Goal: Task Accomplishment & Management: Complete application form

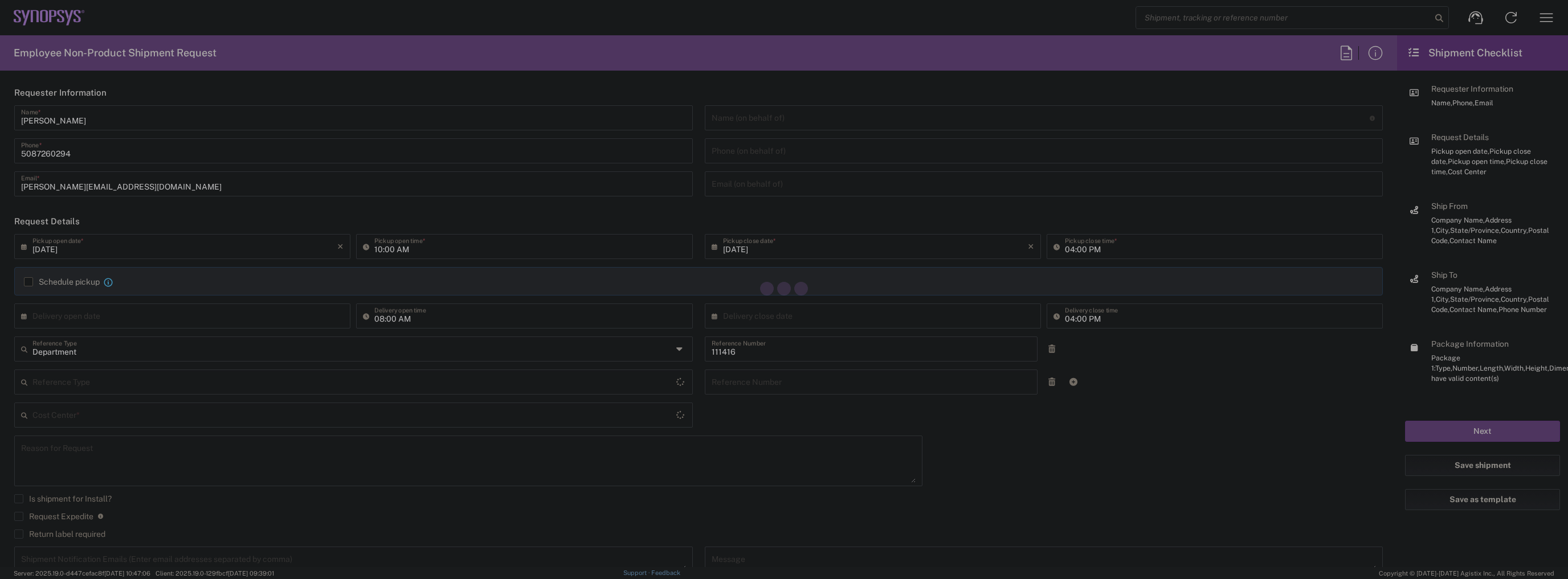
type input "US01, SIG, IT Platform Products 111416"
type input "[US_STATE]"
type input "[GEOGRAPHIC_DATA]"
type input "Delivered at Place"
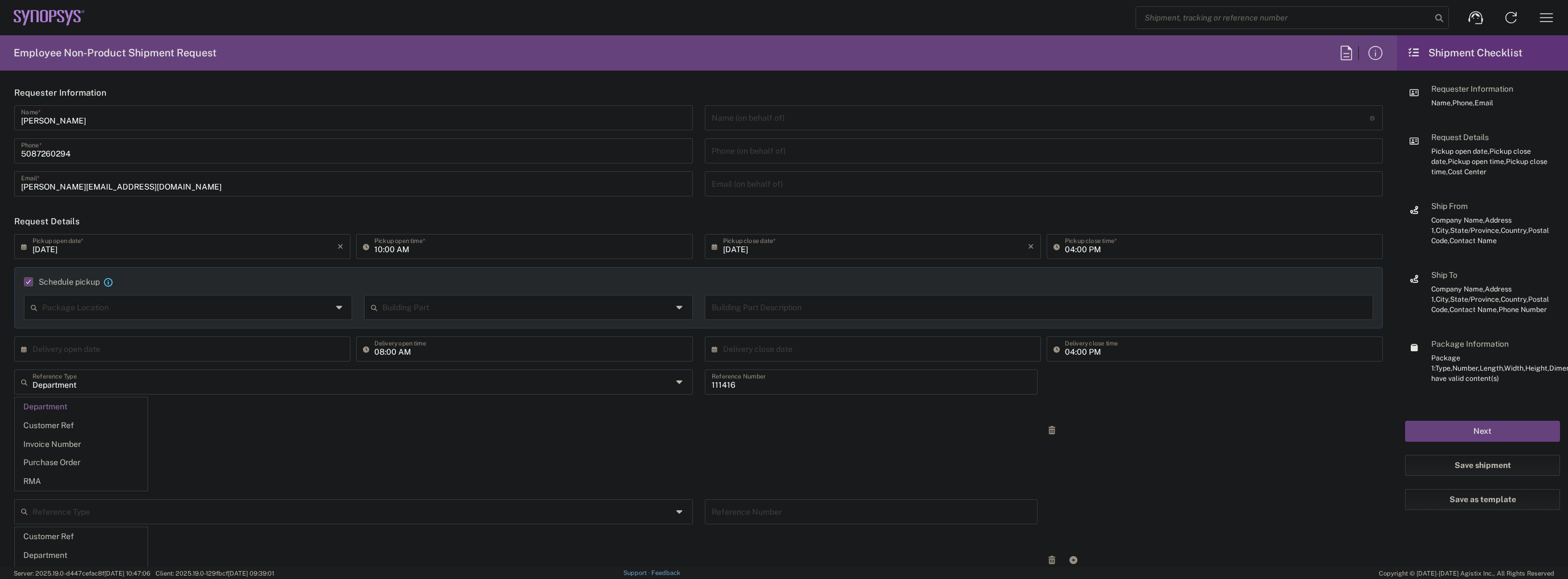
type input "[DATE]"
type input "05:00 PM"
type input "Department"
type input "1"
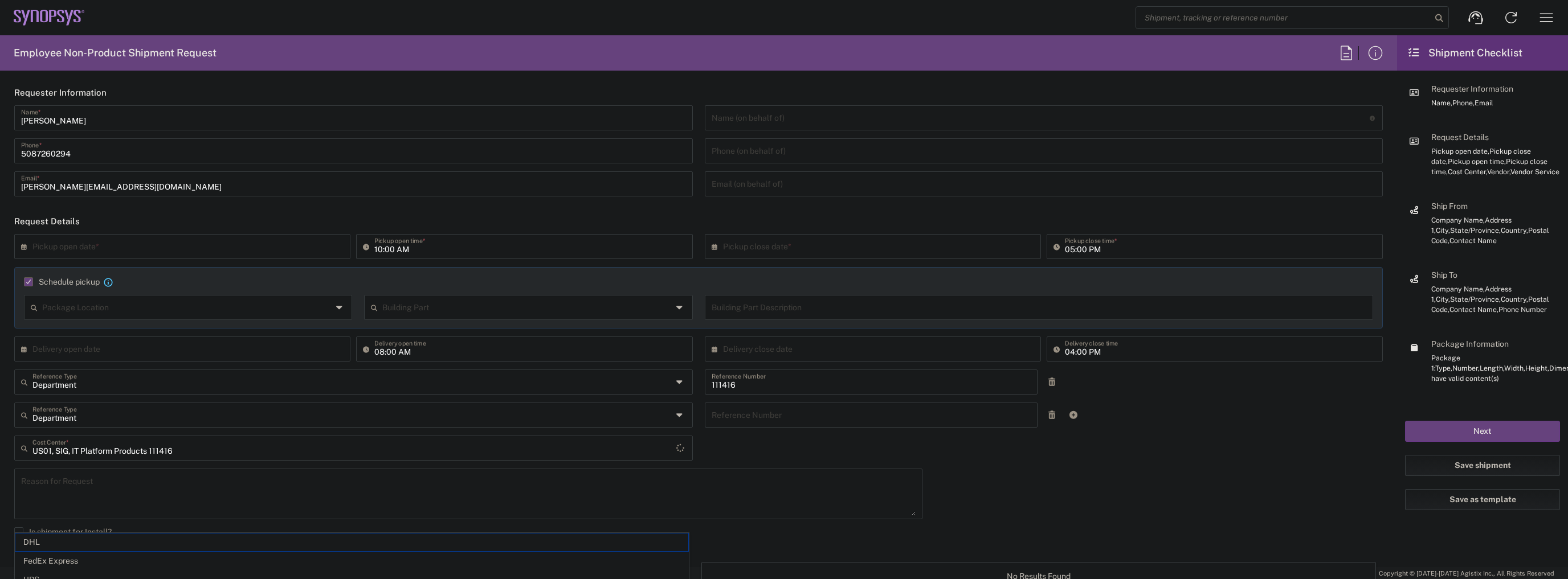
type input "Marlboro US04"
type input "Sender/Shipper"
type input "[US_STATE]"
type input "FedEx Express"
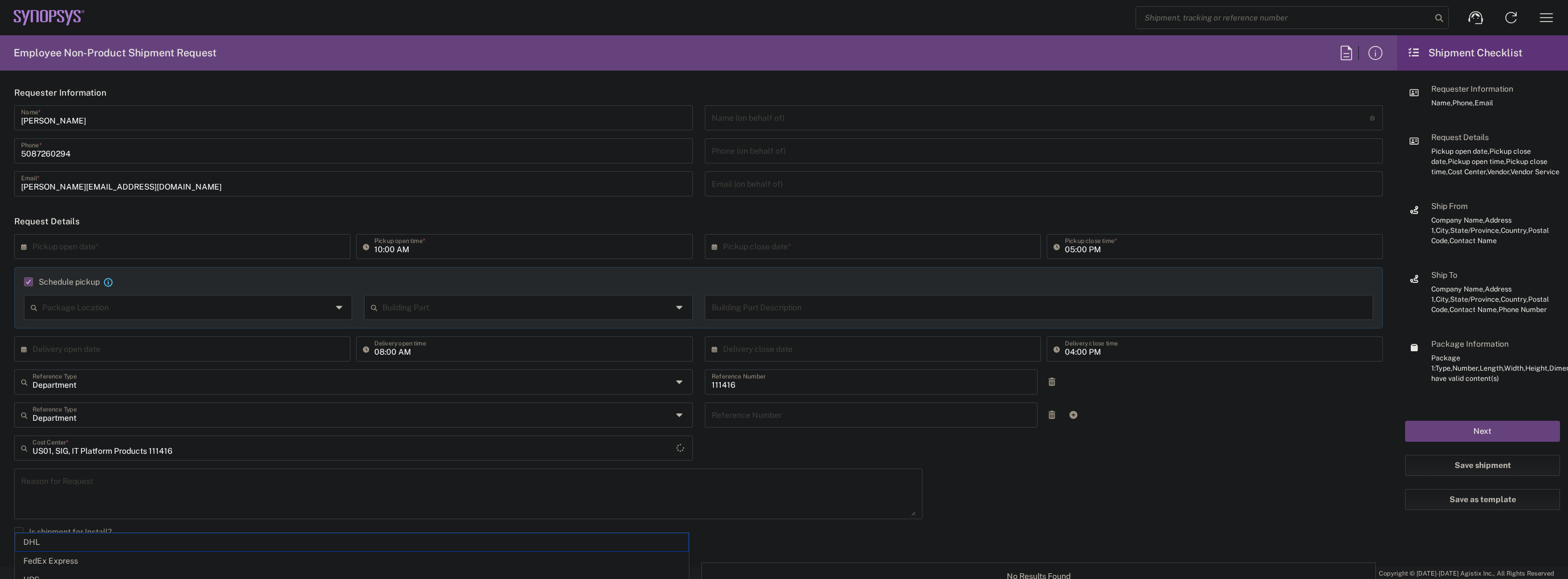
type input "Large Box"
type input "2Day"
type textarea "Tech Refresh"
type input "5"
type input "Synopsys Inc"
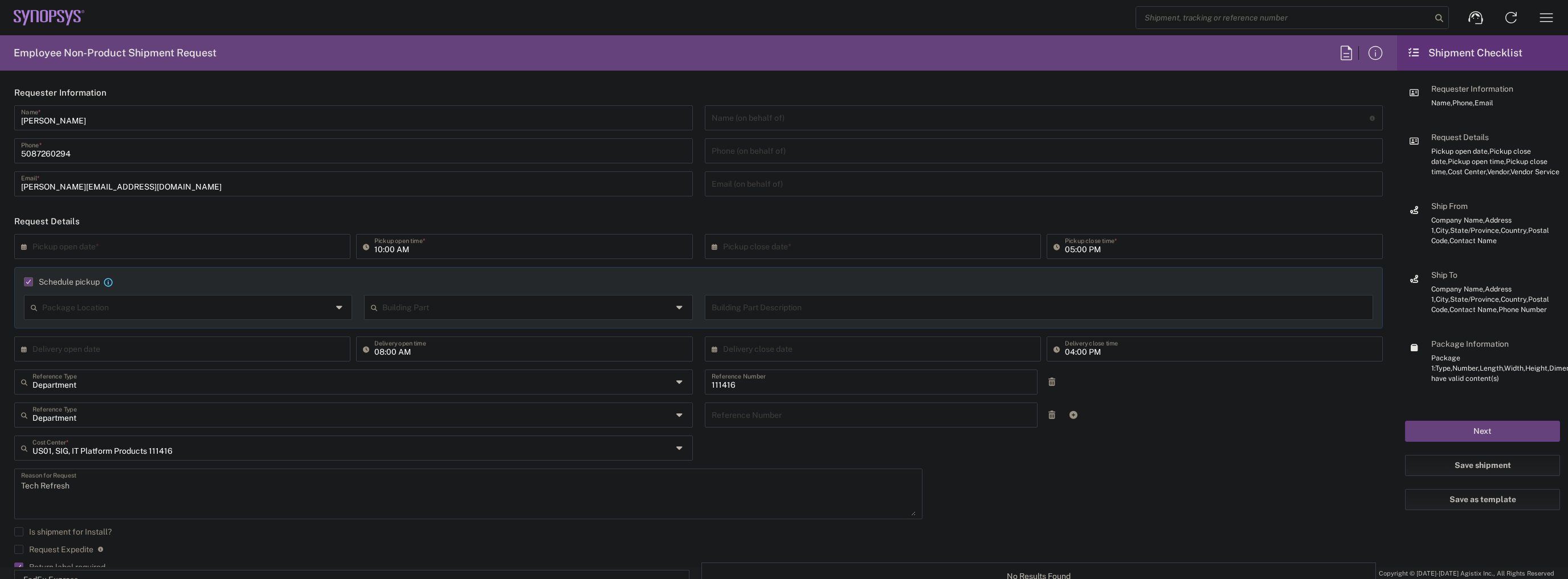
click at [27, 247] on icon at bounding box center [27, 247] width 11 height 19
click at [198, 330] on span "18" at bounding box center [201, 333] width 17 height 16
type input "[DATE]"
click at [376, 250] on input "10:00 AM" at bounding box center [530, 245] width 311 height 20
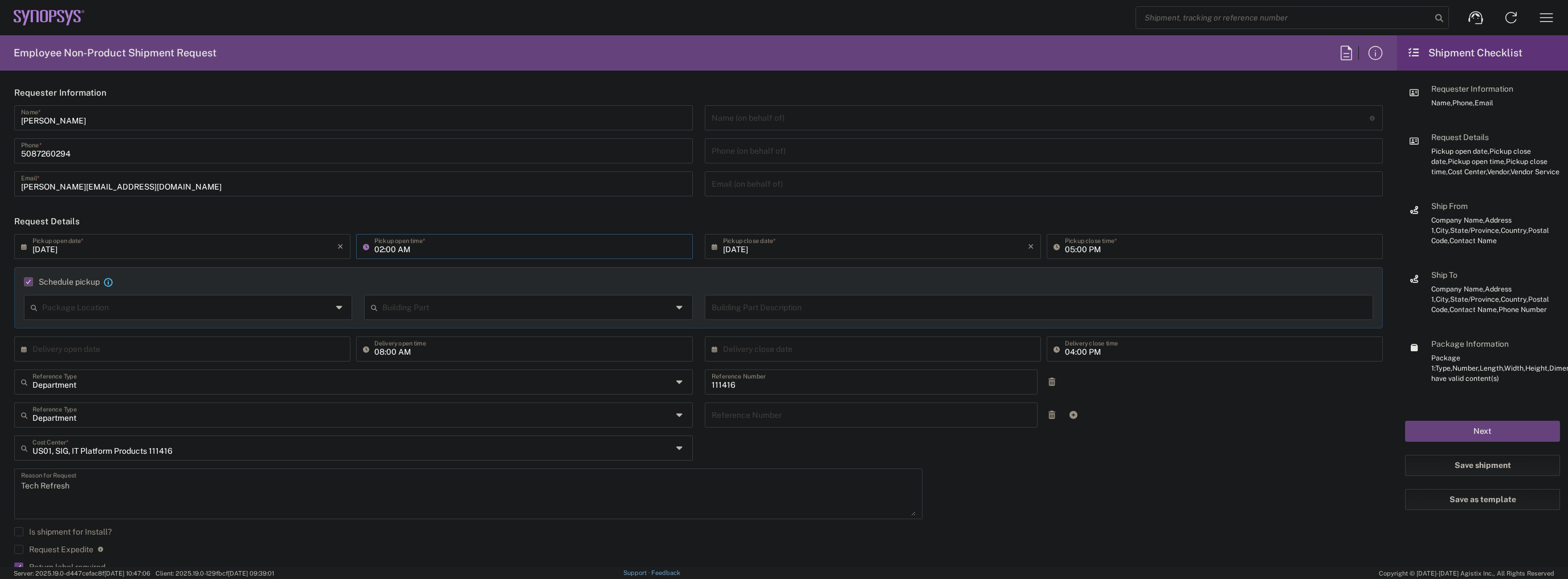
type input "02:00 AM"
click at [602, 275] on div "Schedule pickup When scheduling a pickup please be sure to meet the following c…" at bounding box center [698, 298] width 1369 height 61
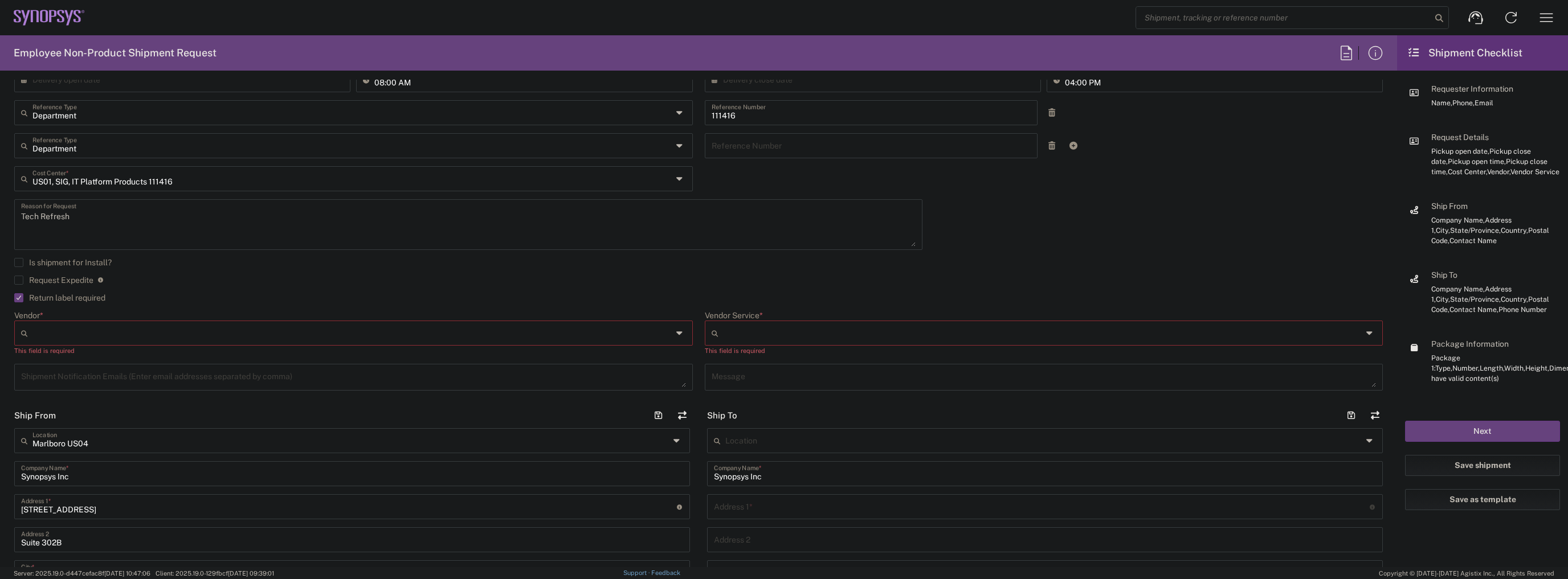
scroll to position [274, 0]
click at [538, 323] on input "Vendor *" at bounding box center [352, 330] width 640 height 19
click at [403, 364] on span "FedEx Express" at bounding box center [352, 371] width 673 height 18
type input "FedEx Express"
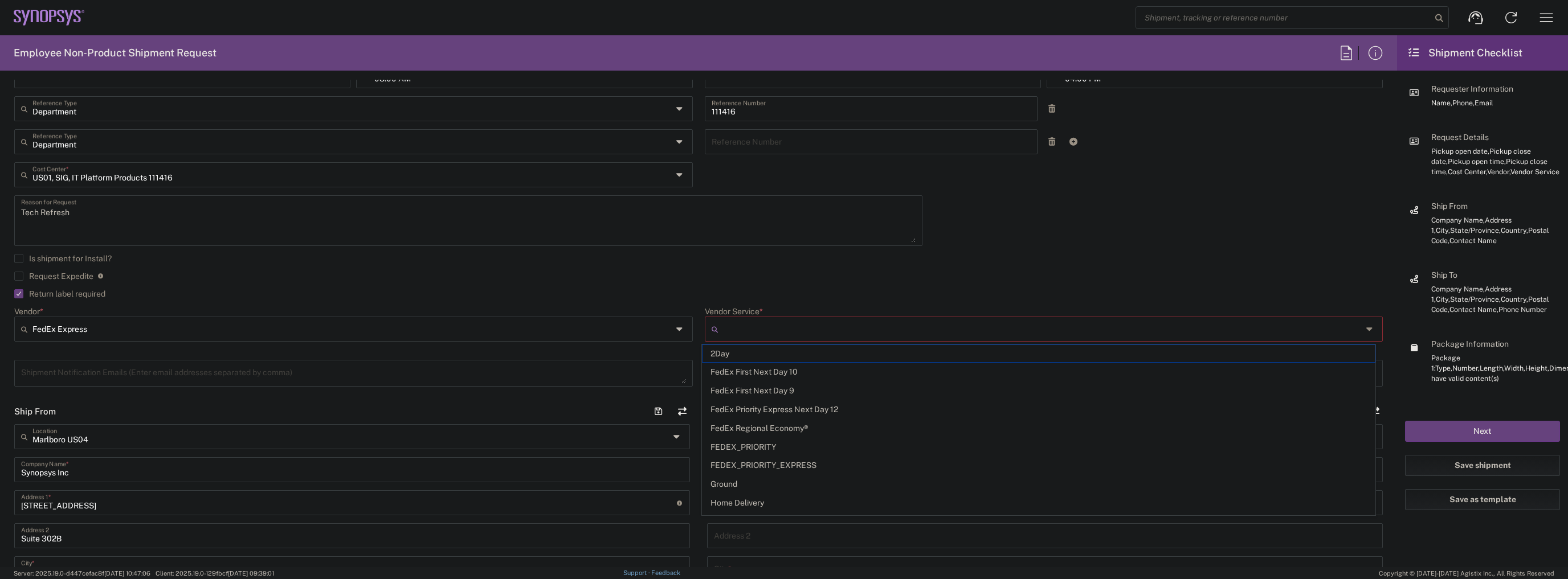
click at [785, 328] on input "Vendor Service *" at bounding box center [1043, 330] width 640 height 19
click at [767, 351] on span "2Day" at bounding box center [1039, 354] width 673 height 18
type input "2Day"
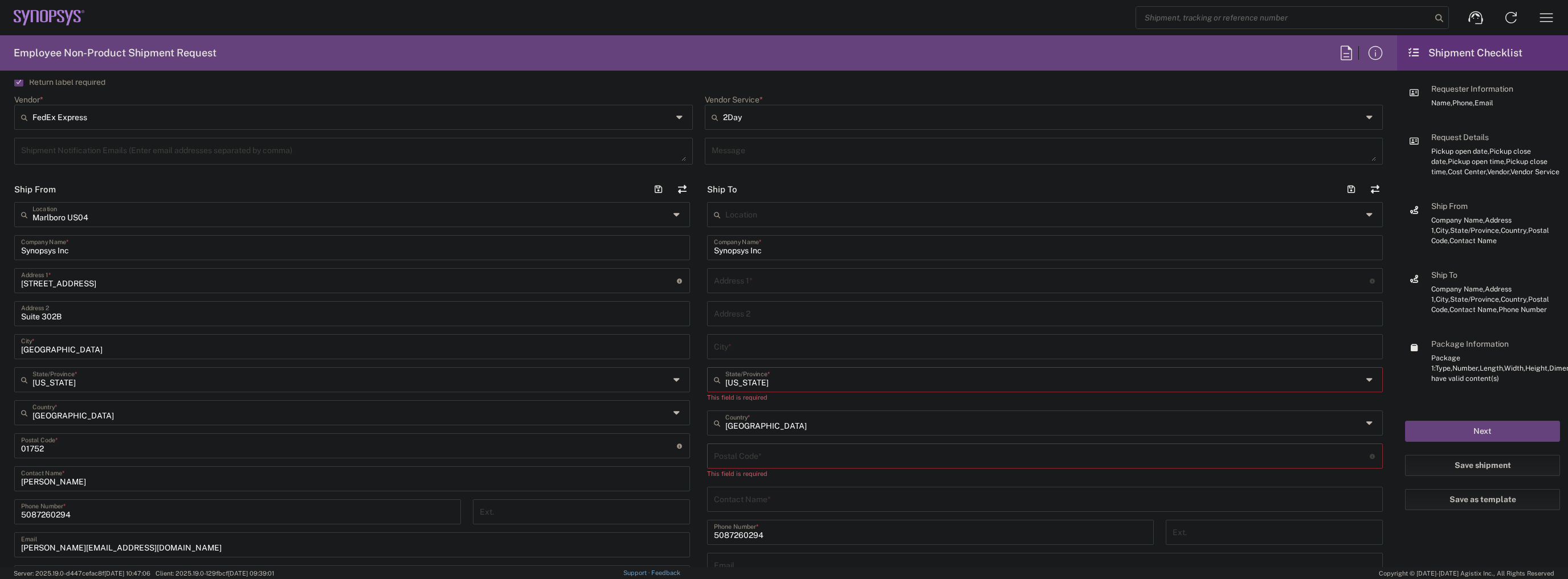
scroll to position [501, 0]
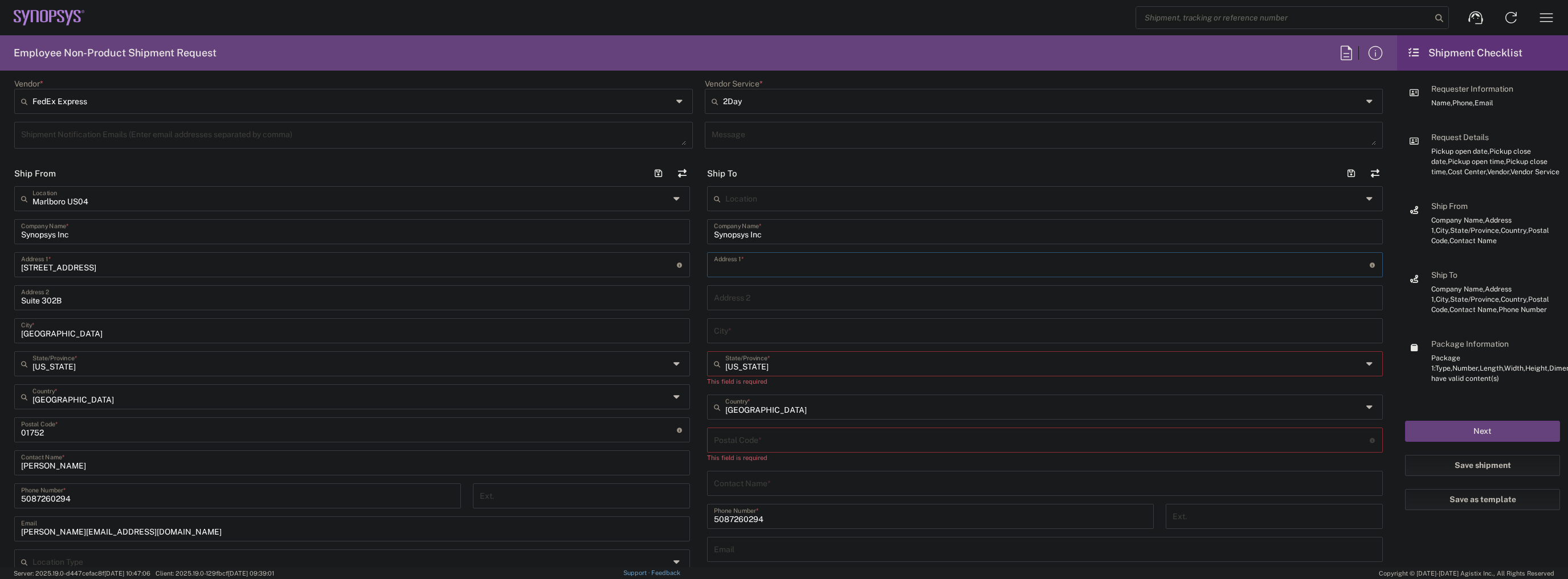
click at [731, 265] on input "text" at bounding box center [1042, 263] width 656 height 20
paste input "[STREET_ADDRESS]"
type input "[STREET_ADDRESS]"
click at [736, 360] on input "text" at bounding box center [1044, 362] width 637 height 20
paste input "[US_STATE]"
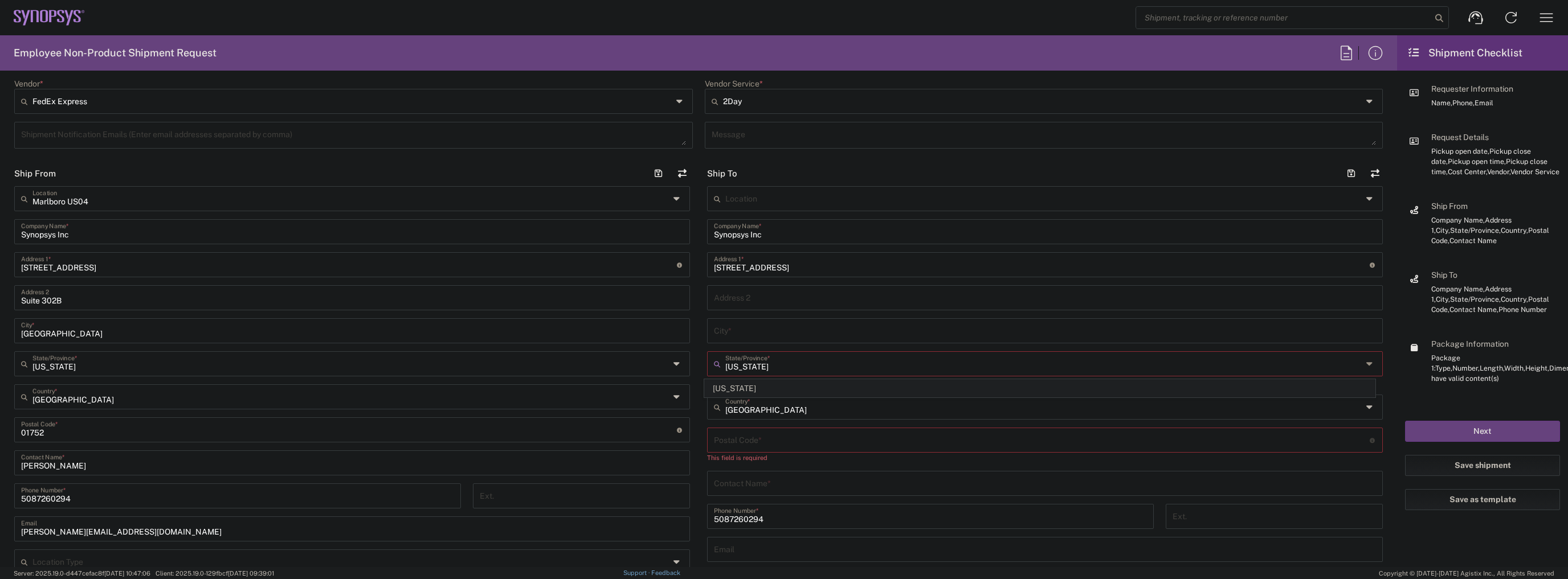
type input "[US_STATE]"
click at [752, 387] on span "[US_STATE]" at bounding box center [1040, 388] width 670 height 18
click at [731, 435] on input "undefined" at bounding box center [1042, 428] width 656 height 20
click at [732, 429] on input "undefined" at bounding box center [1042, 428] width 656 height 20
paste input "98177"
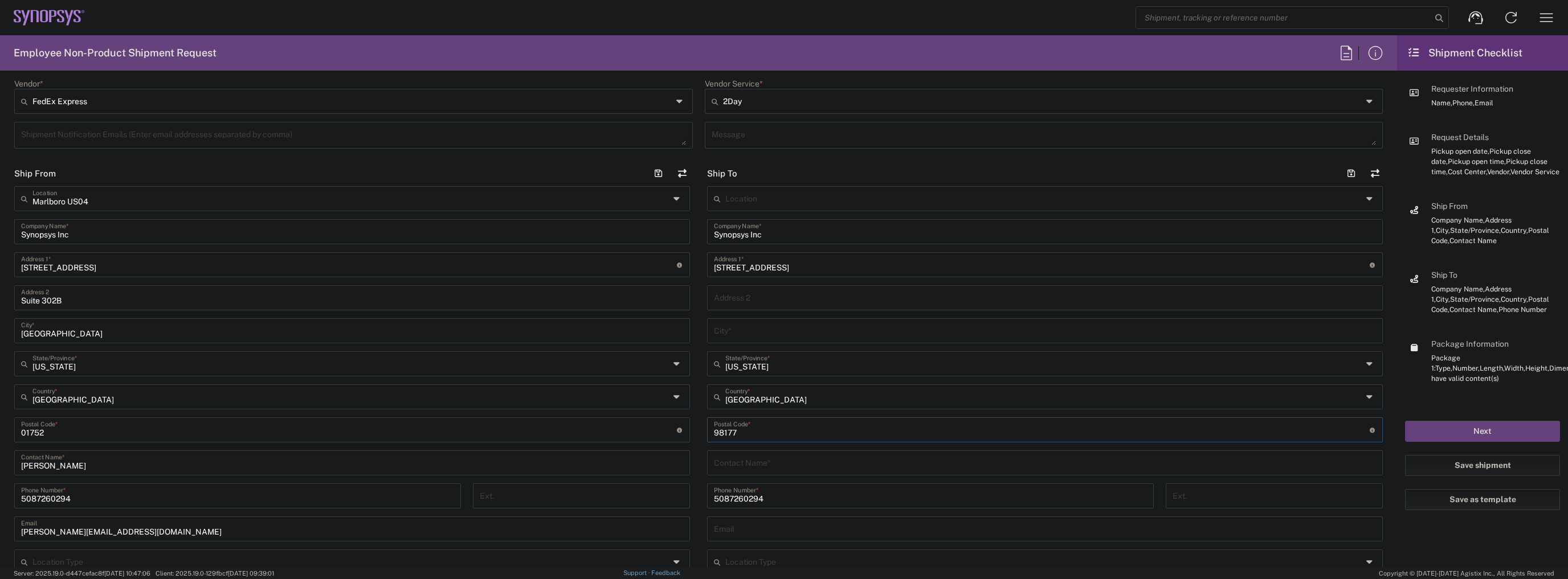
type input "98177"
click at [737, 332] on input "text" at bounding box center [1044, 330] width 662 height 20
paste input "Shoreline"
type input "Shoreline"
click at [820, 350] on div "Location [GEOGRAPHIC_DATA] DE04 Agrate Brianza IT01 [GEOGRAPHIC_DATA] DE02 [GEO…" at bounding box center [1044, 424] width 675 height 478
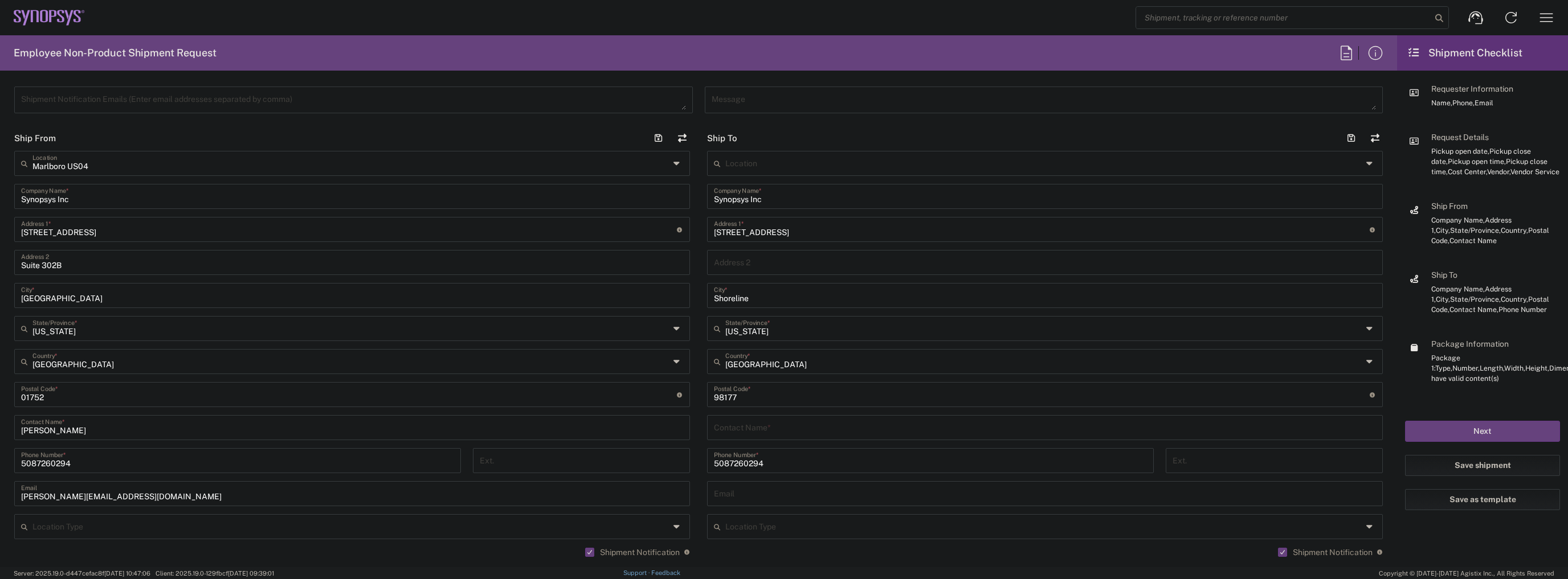
scroll to position [592, 0]
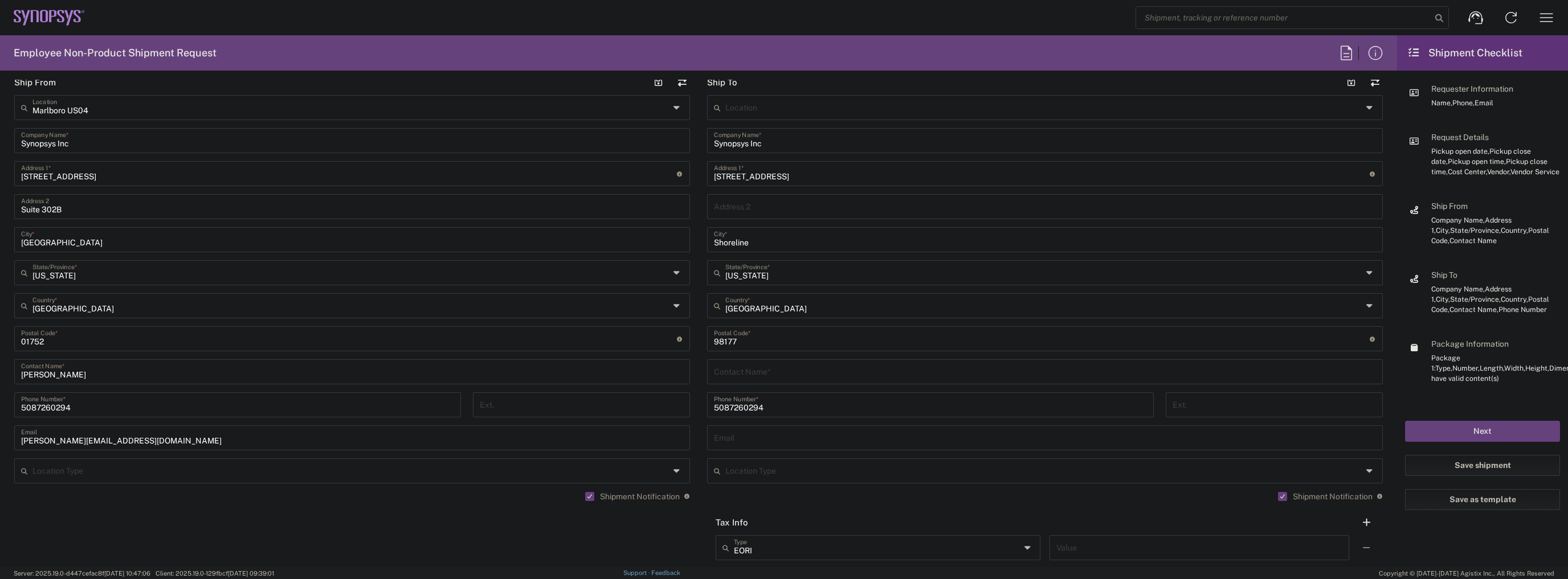
click at [788, 368] on input "text" at bounding box center [1044, 370] width 662 height 20
click at [731, 371] on input "text" at bounding box center [1044, 370] width 662 height 20
paste input "[PERSON_NAME]"
type input "[PERSON_NAME]"
click at [757, 430] on input "text" at bounding box center [1044, 437] width 662 height 20
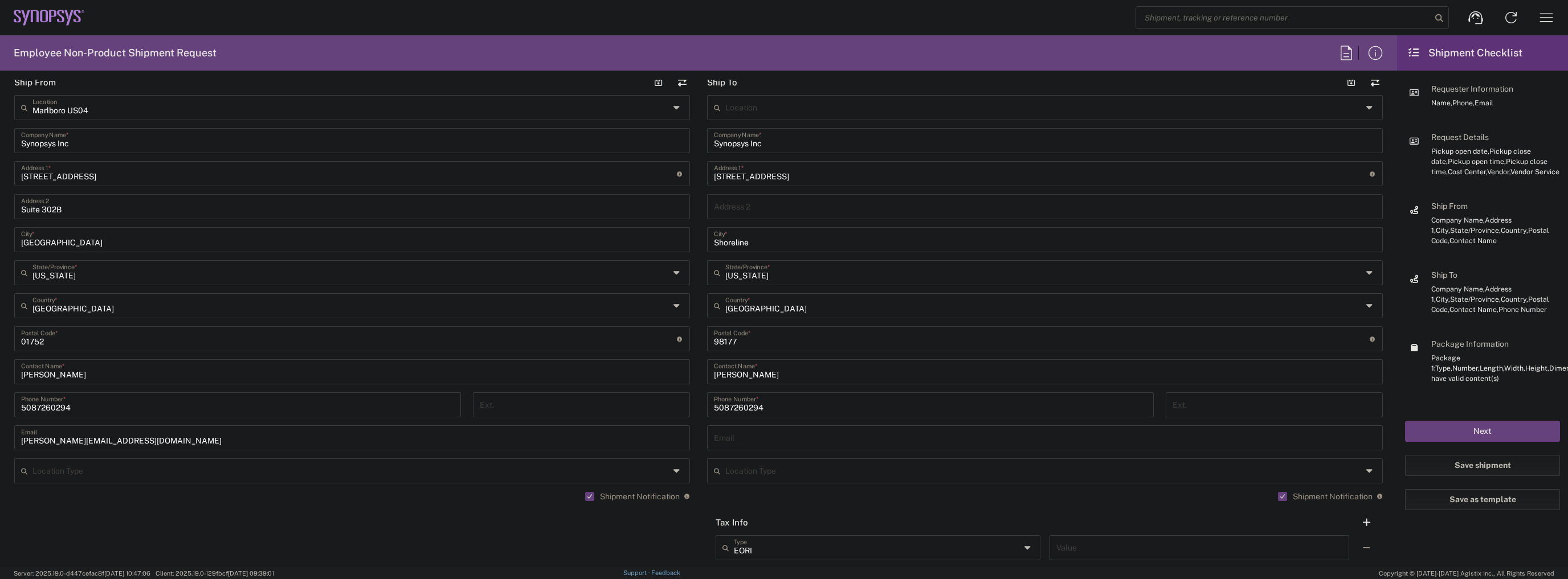
click at [727, 442] on input "text" at bounding box center [1044, 437] width 662 height 20
paste input "[EMAIL_ADDRESS][DOMAIN_NAME]"
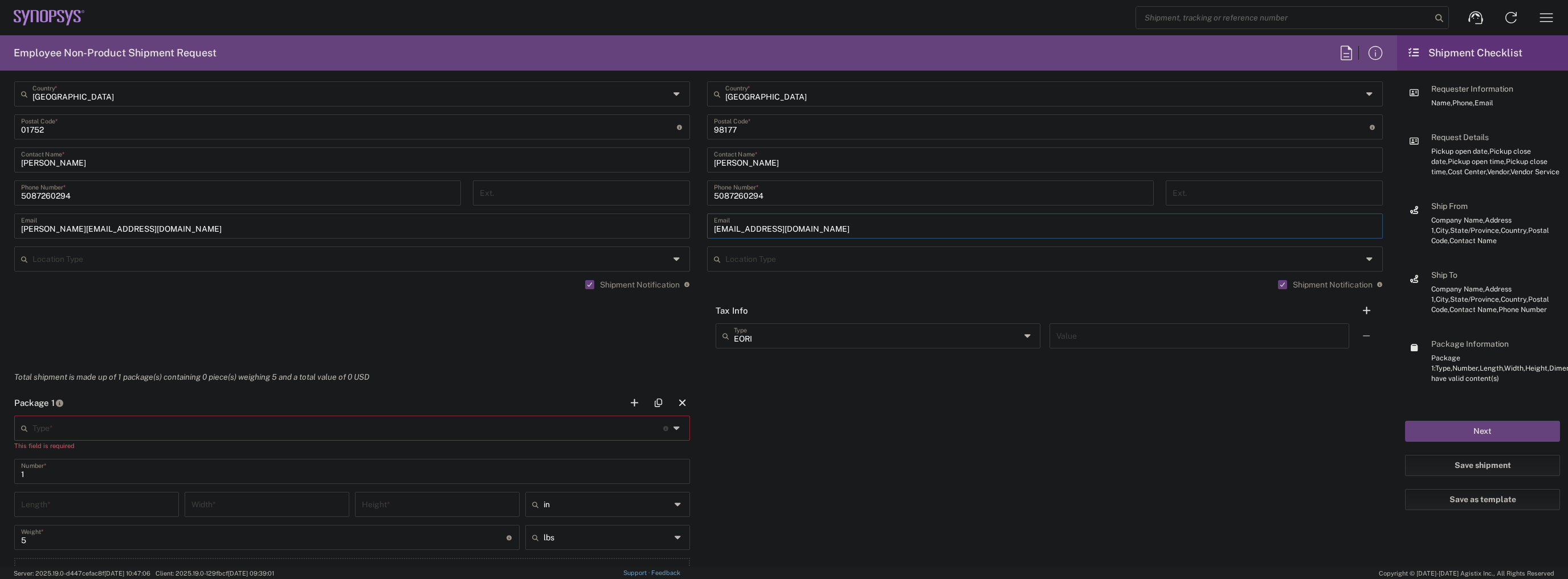
scroll to position [820, 0]
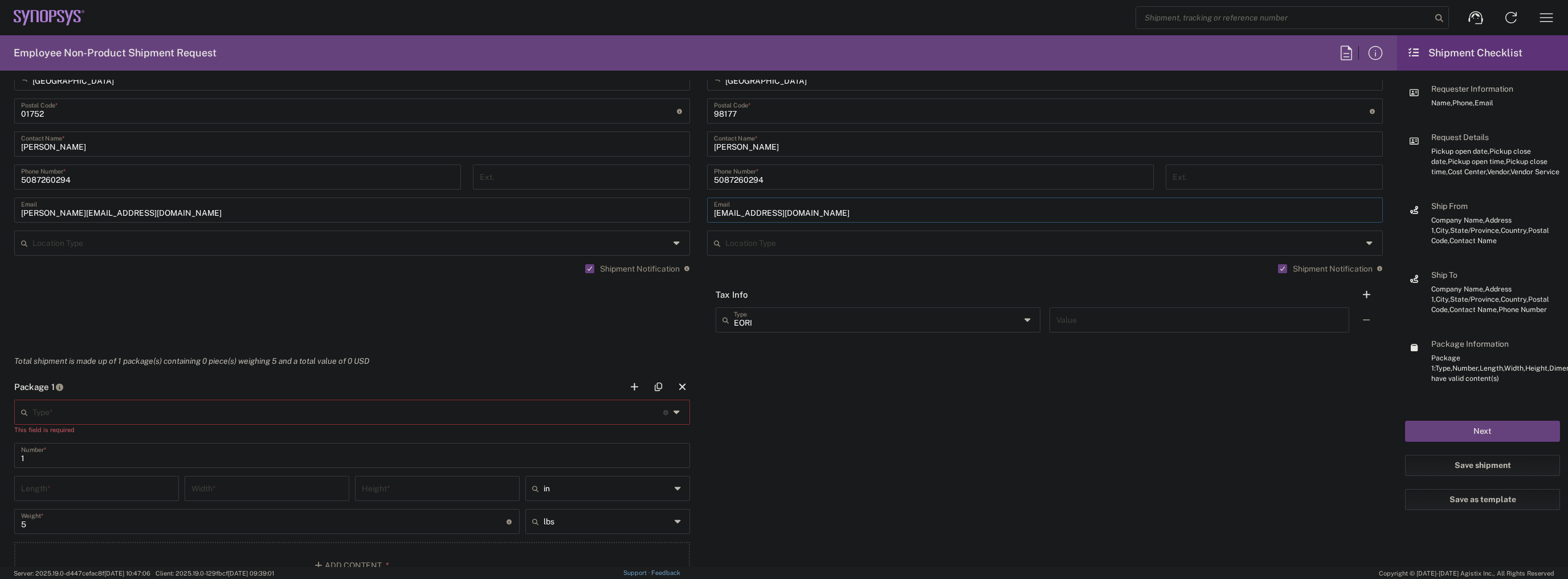
type input "[EMAIL_ADDRESS][DOMAIN_NAME]"
click at [205, 429] on div "This field is required" at bounding box center [351, 429] width 675 height 10
click at [206, 422] on input "text" at bounding box center [348, 411] width 631 height 20
click at [71, 394] on span "Large Box" at bounding box center [350, 390] width 670 height 18
type input "Large Box"
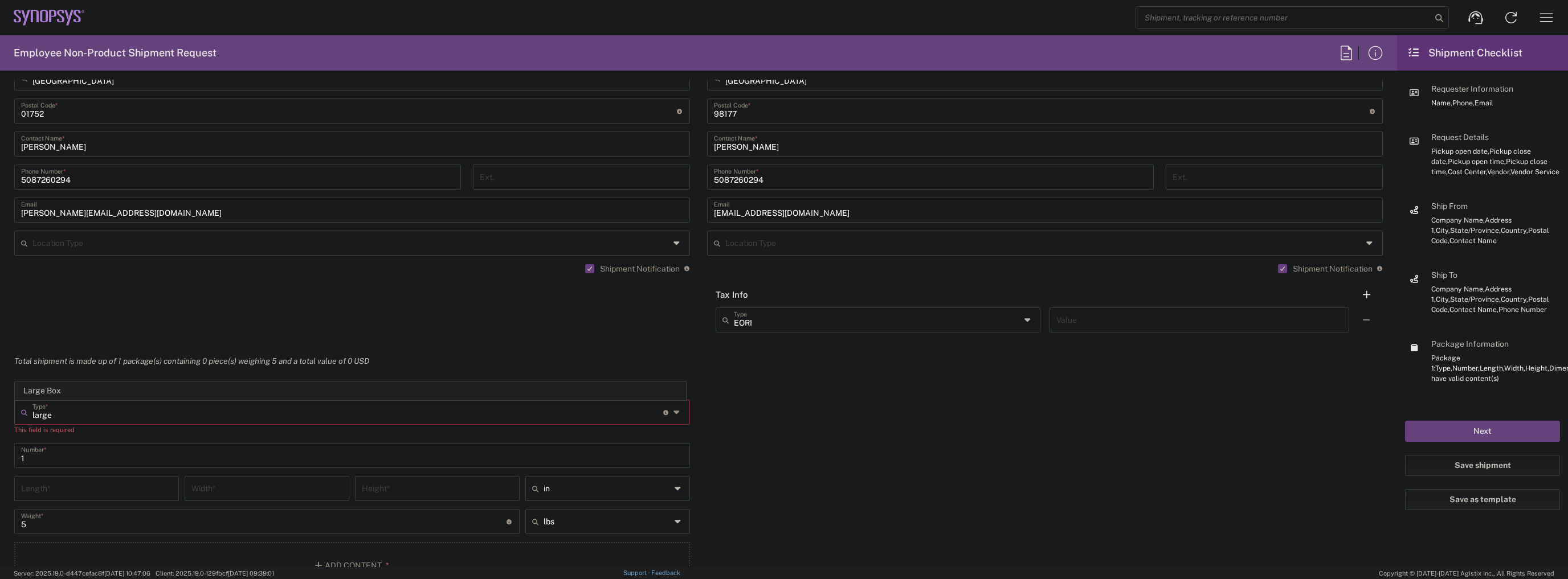
type input "17.5"
type input "12.5"
type input "3"
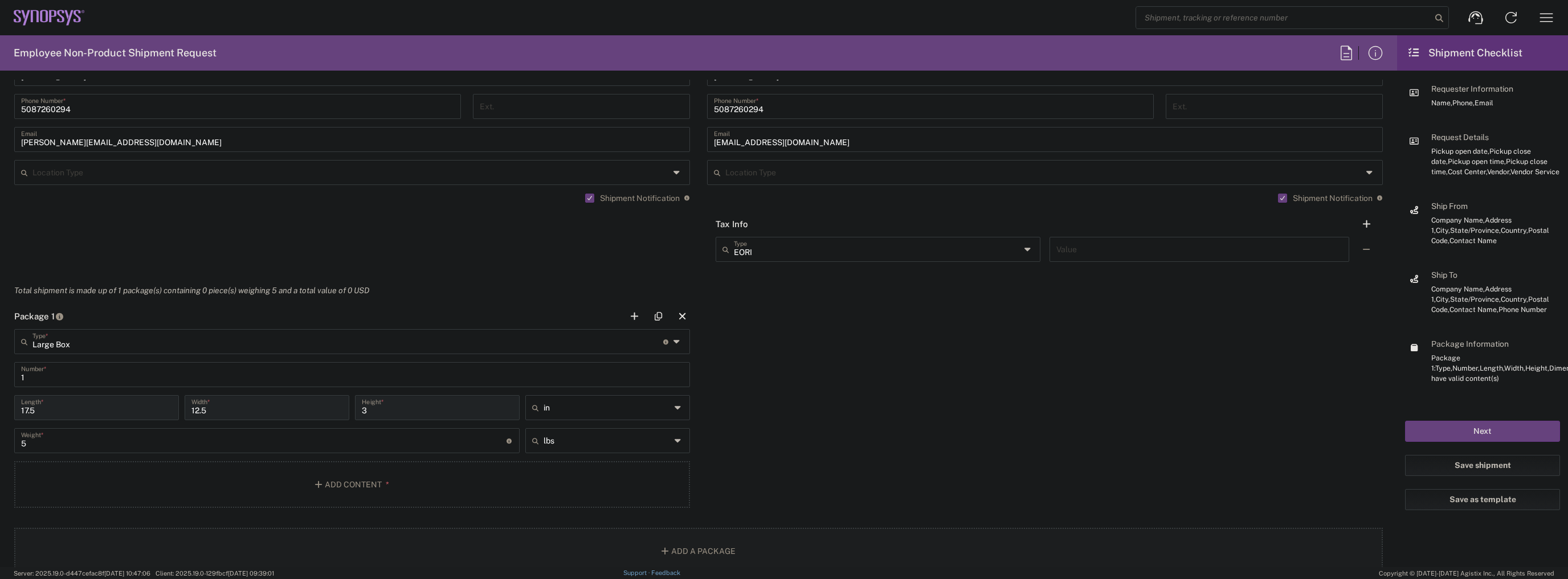
scroll to position [1002, 0]
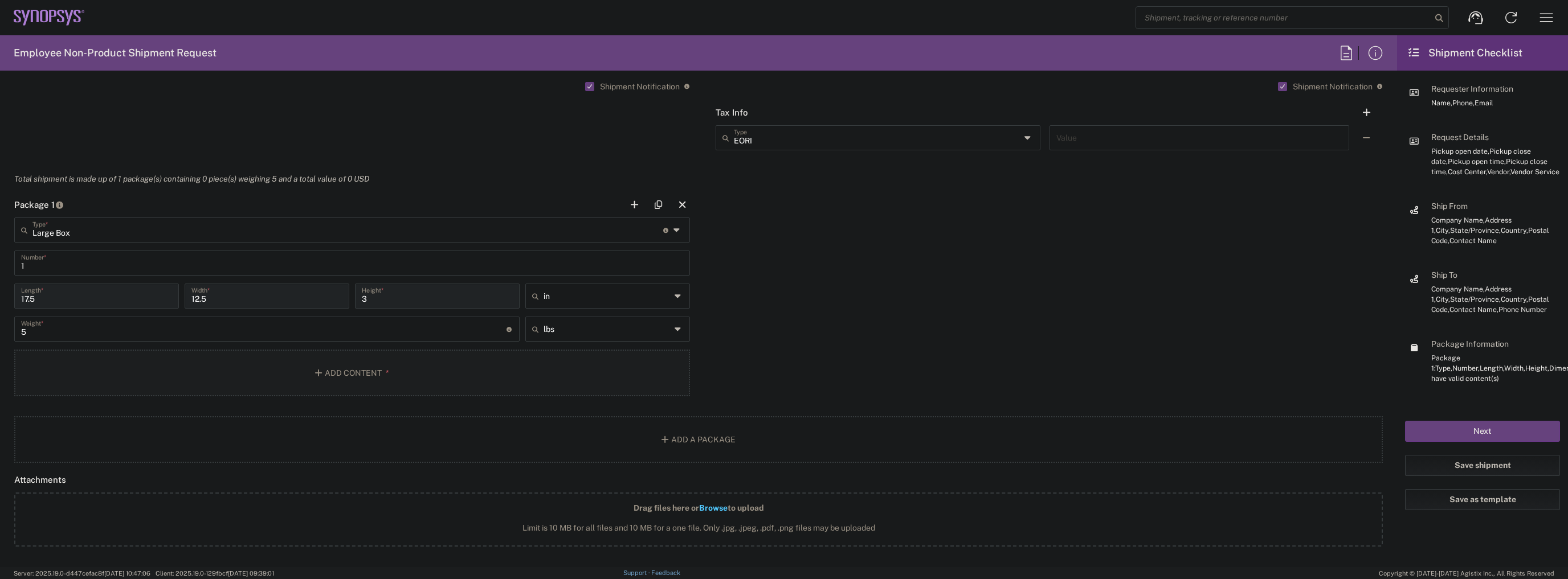
click at [266, 382] on button "Add Content *" at bounding box center [351, 373] width 675 height 47
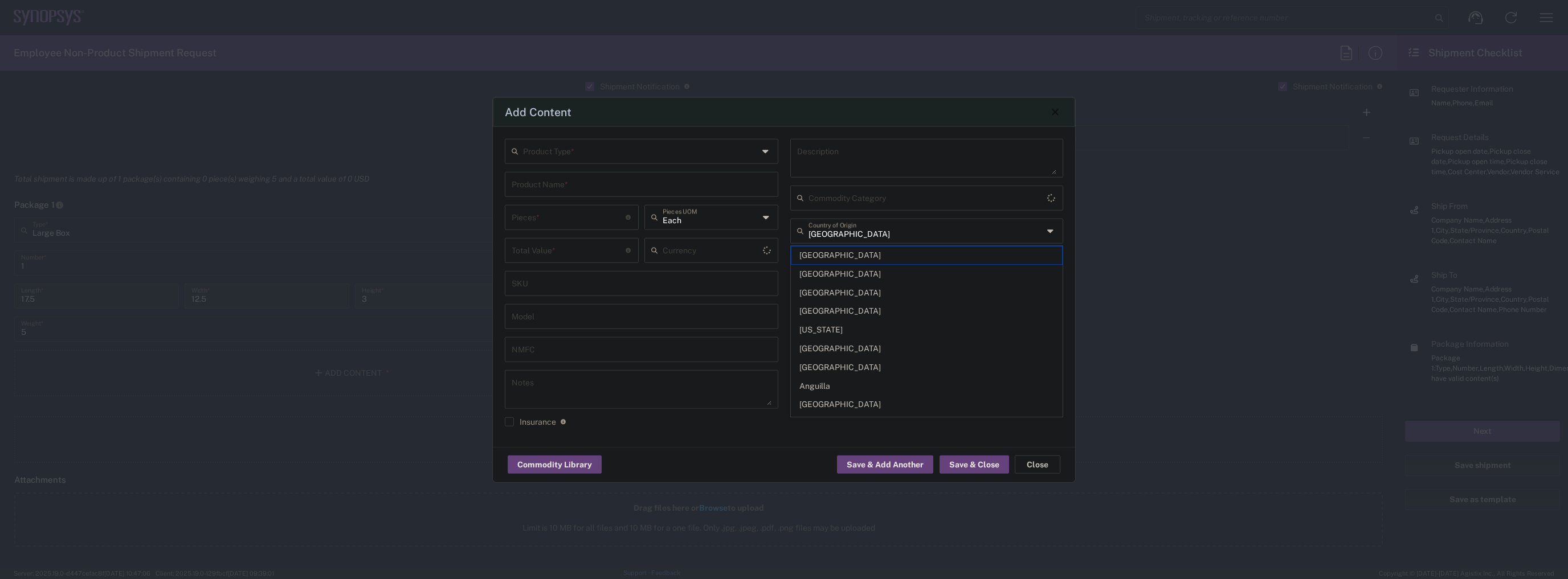
type input "US Dollar"
click at [613, 156] on input "text" at bounding box center [640, 149] width 236 height 20
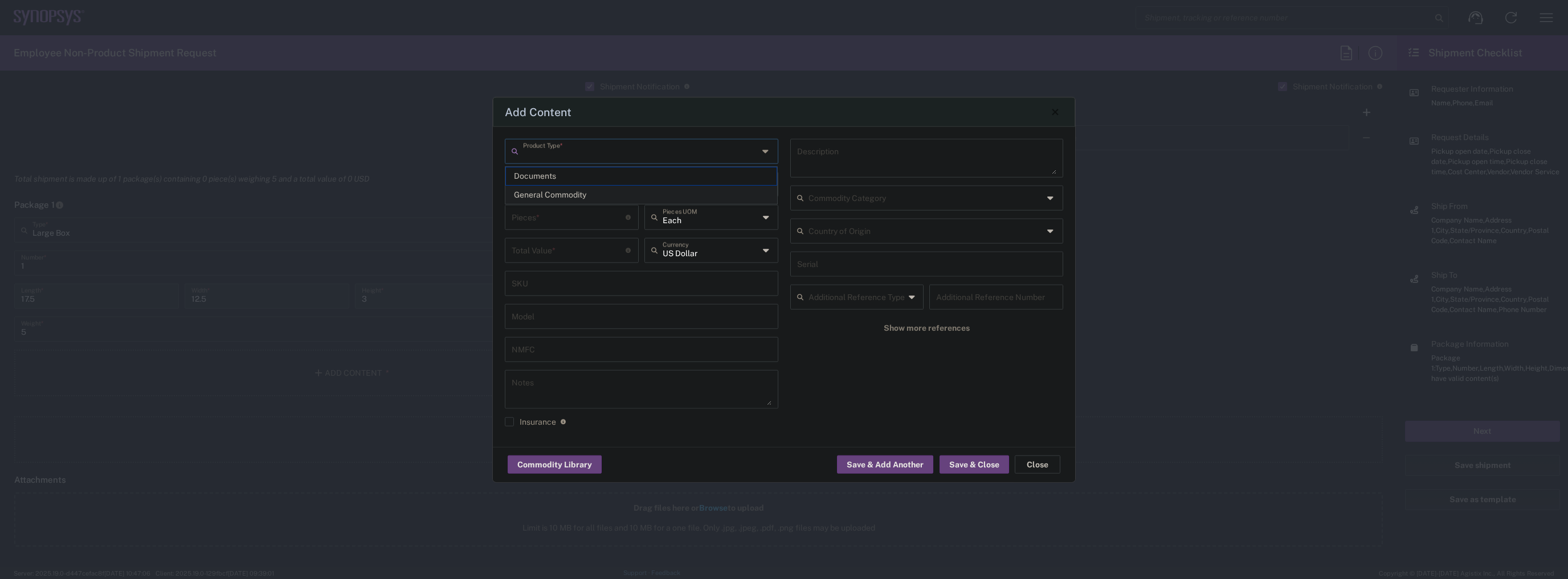
click at [591, 193] on span "General Commodity" at bounding box center [641, 195] width 271 height 18
type input "General Commodity"
click at [597, 180] on input "text" at bounding box center [641, 182] width 260 height 20
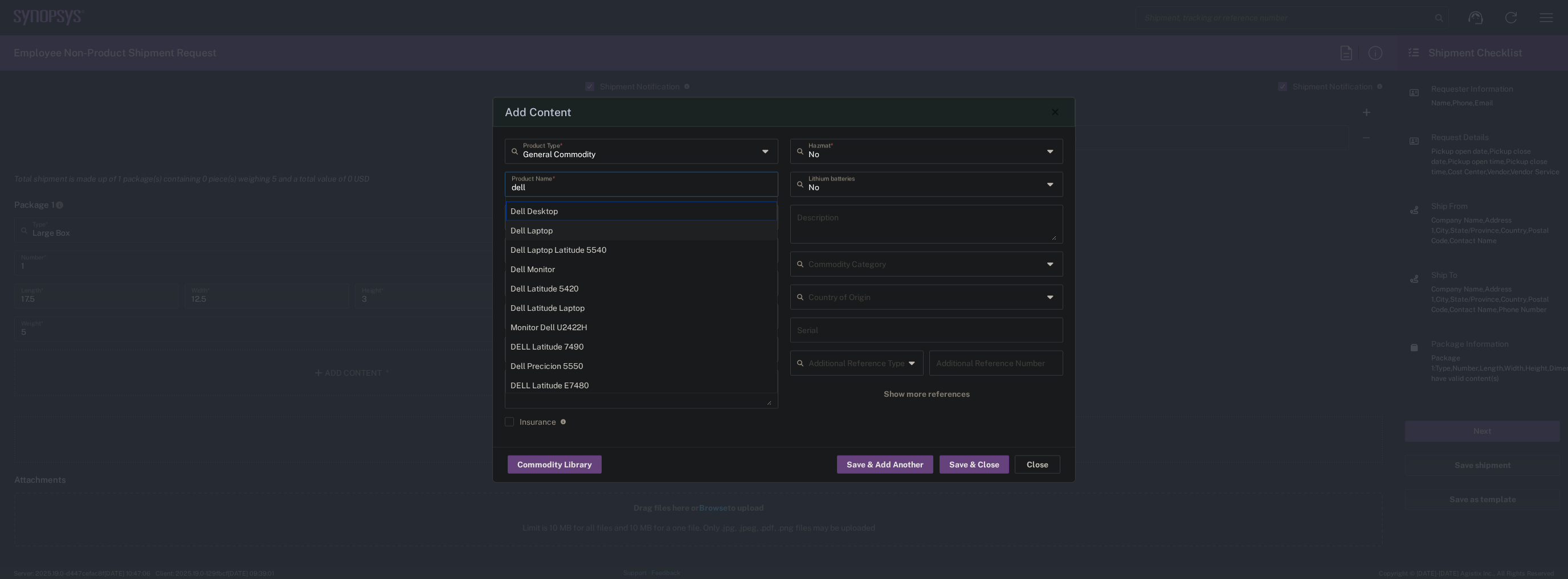
click at [571, 225] on div "Dell Laptop" at bounding box center [641, 230] width 271 height 20
type input "Dell Laptop"
type textarea "Dell Laptop"
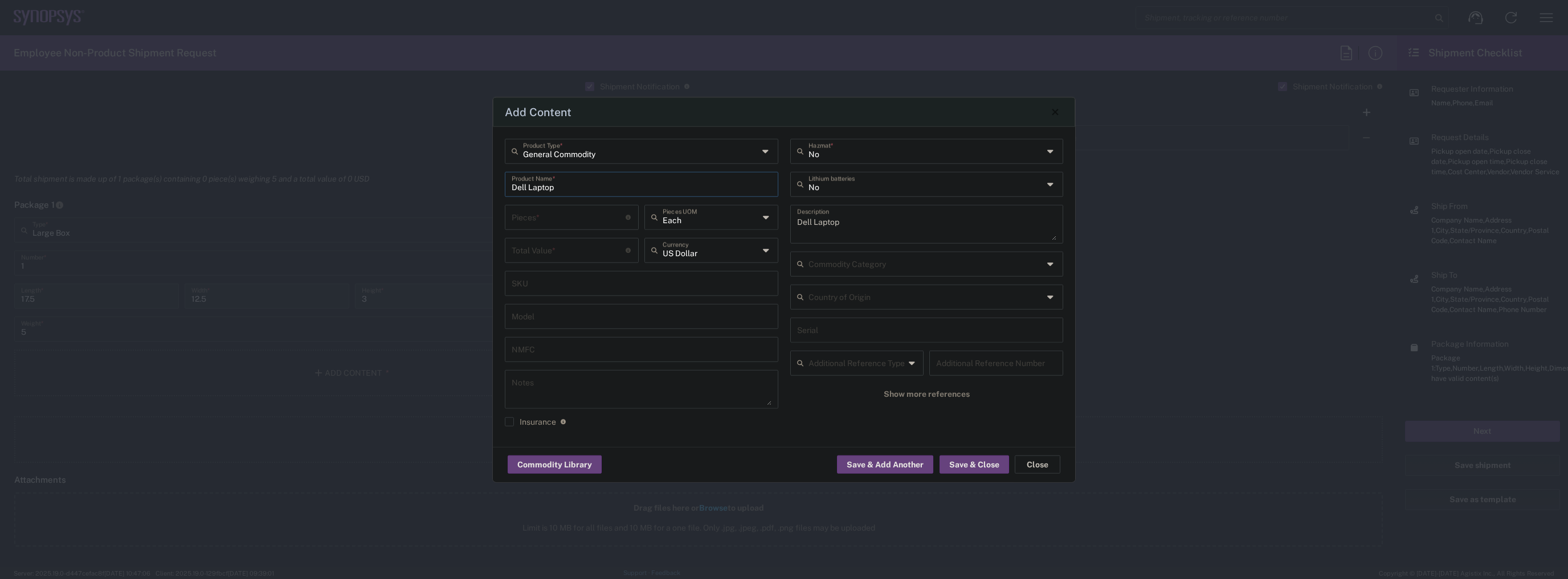
click at [593, 221] on input "number" at bounding box center [568, 215] width 114 height 20
type input "1"
click at [576, 239] on input "number" at bounding box center [568, 249] width 114 height 20
type input "950"
click at [830, 193] on input "text" at bounding box center [926, 182] width 236 height 20
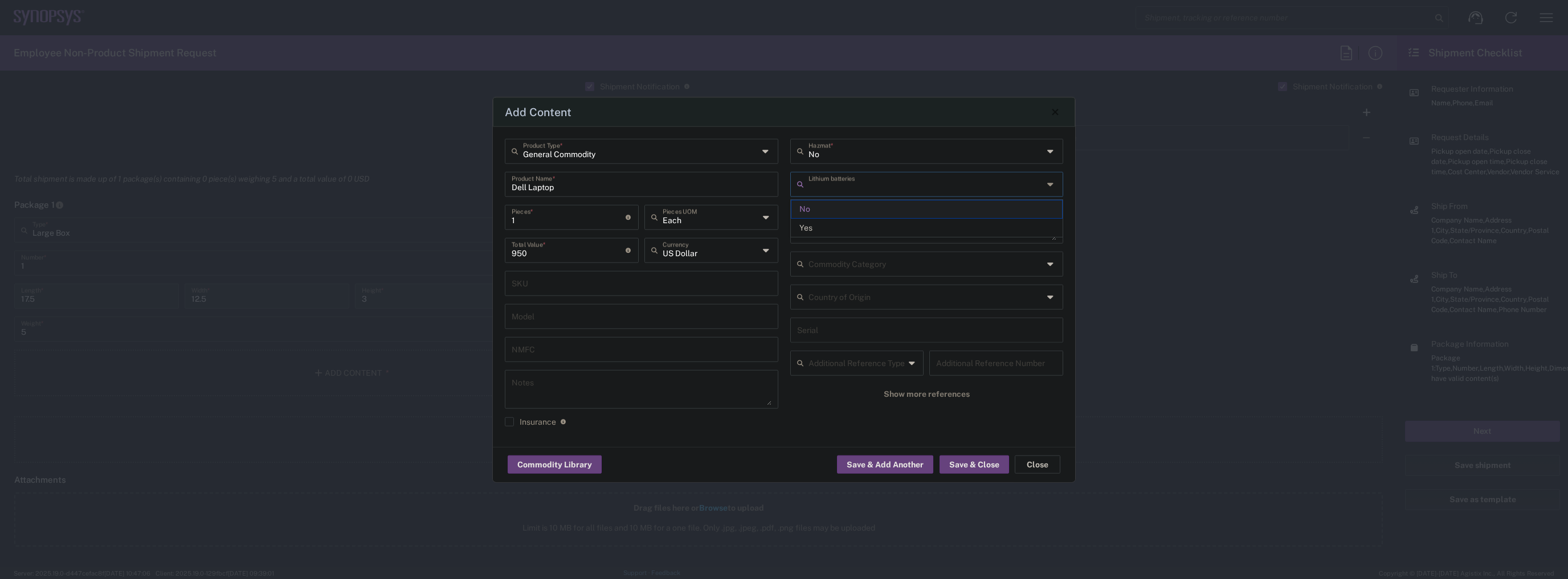
click at [834, 210] on span "No" at bounding box center [927, 209] width 271 height 18
click at [843, 193] on input "text" at bounding box center [926, 182] width 236 height 20
click at [837, 212] on span "No" at bounding box center [927, 209] width 271 height 18
click at [838, 190] on input "No" at bounding box center [926, 182] width 236 height 20
click at [821, 223] on span "Yes" at bounding box center [927, 227] width 271 height 18
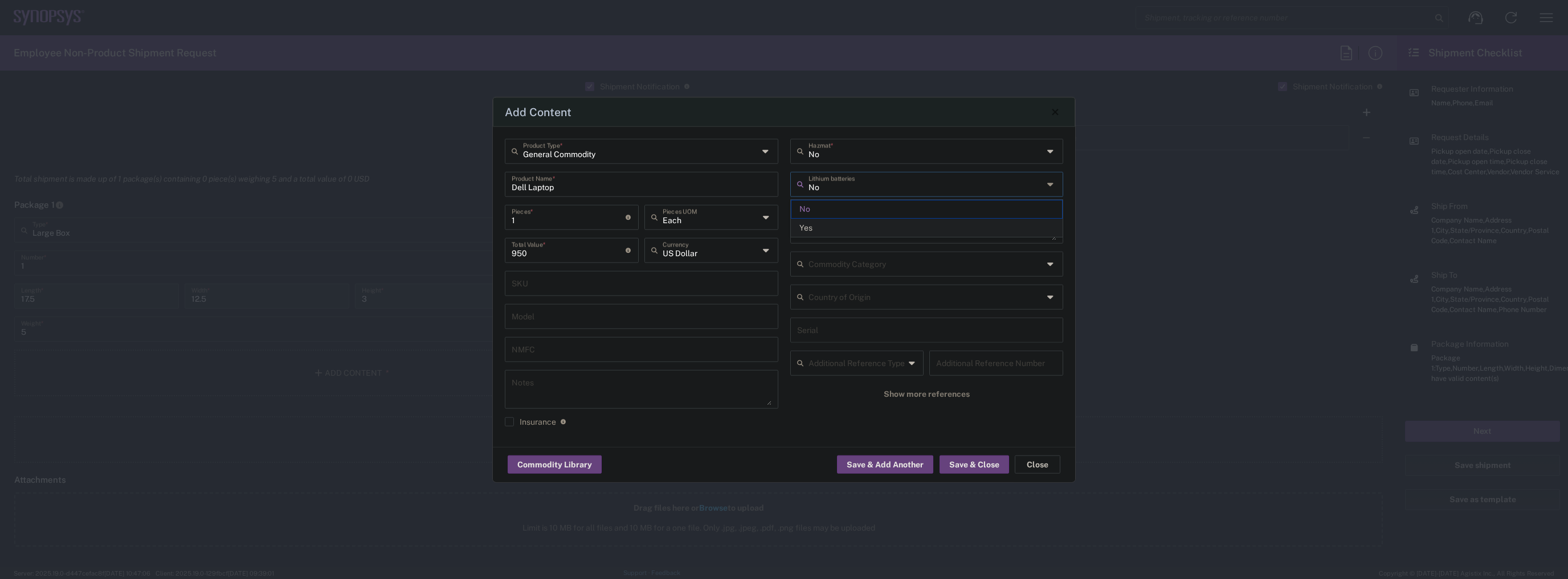
type input "Yes"
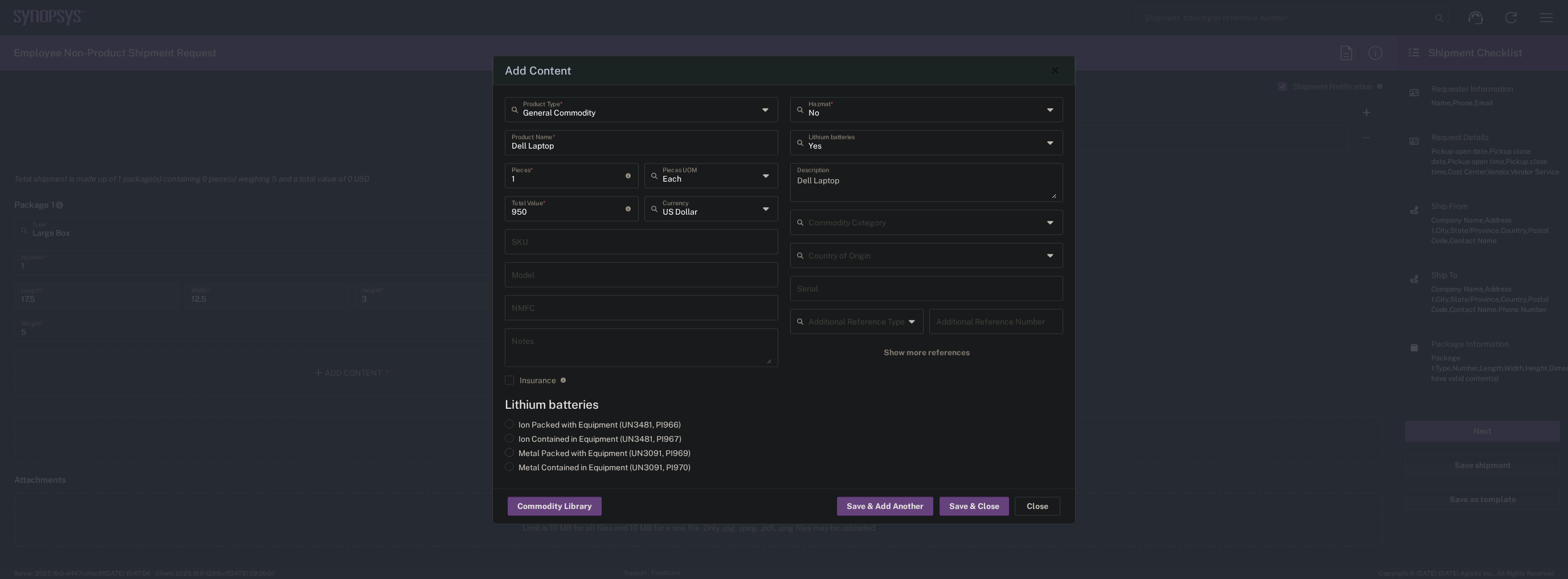
click at [533, 456] on label "Metal Packed with Equipment (UN3091, PI969)" at bounding box center [597, 452] width 185 height 10
click at [526, 455] on input "Metal Packed with Equipment (UN3091, PI969)" at bounding box center [523, 451] width 7 height 7
radio input "true"
click at [540, 438] on label "Ion Contained in Equipment (UN3481, PI967)" at bounding box center [593, 438] width 177 height 10
click at [526, 438] on input "Ion Contained in Equipment (UN3481, PI967)" at bounding box center [523, 437] width 7 height 7
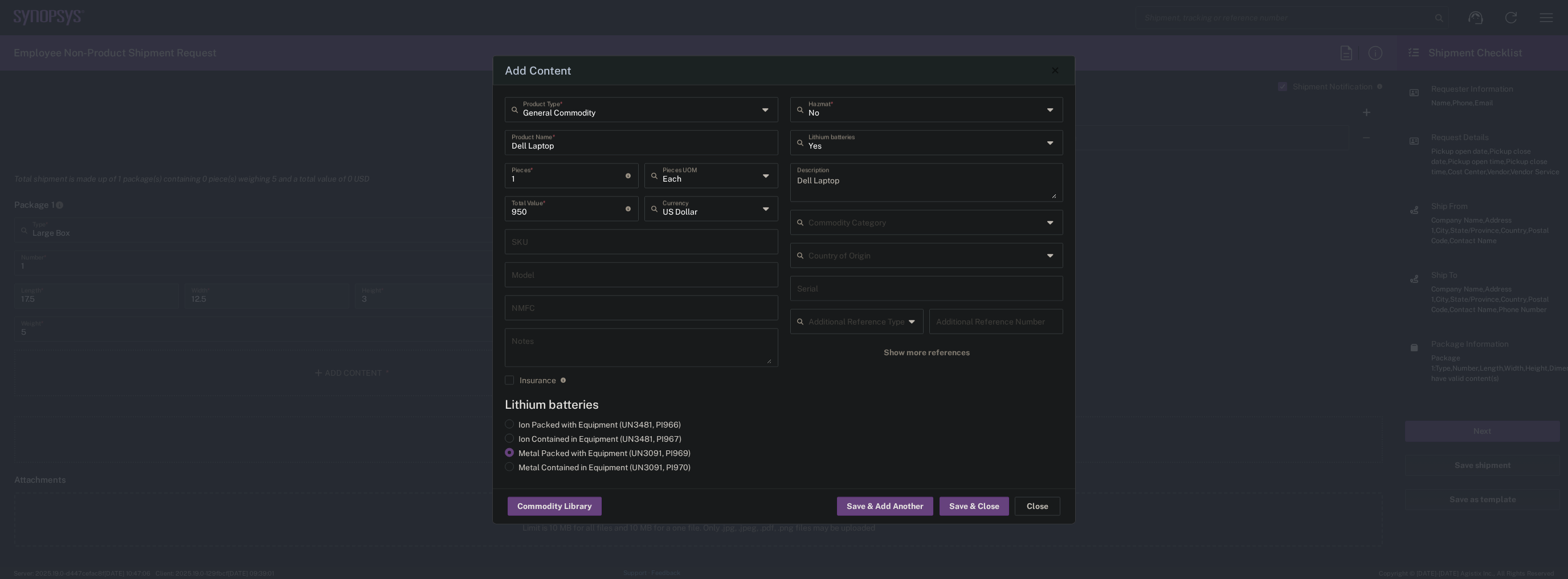
radio input "true"
radio input "false"
click at [971, 512] on button "Save & Close" at bounding box center [975, 506] width 70 height 19
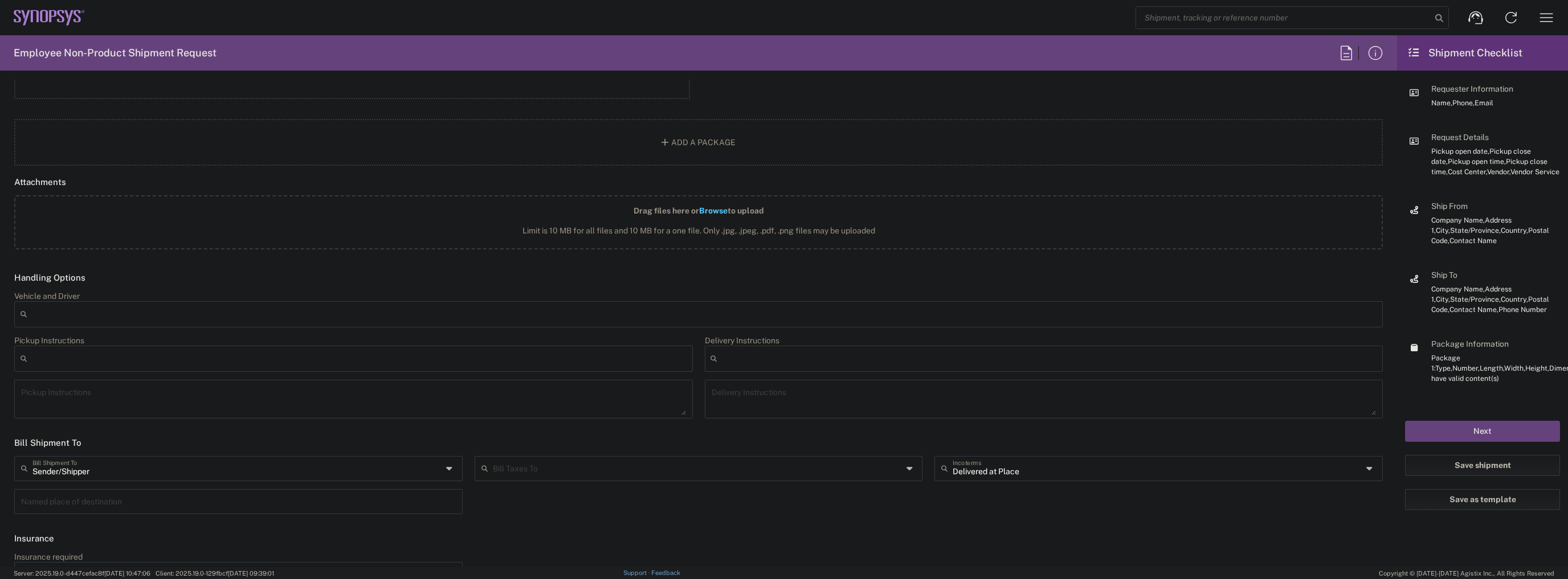
scroll to position [1399, 0]
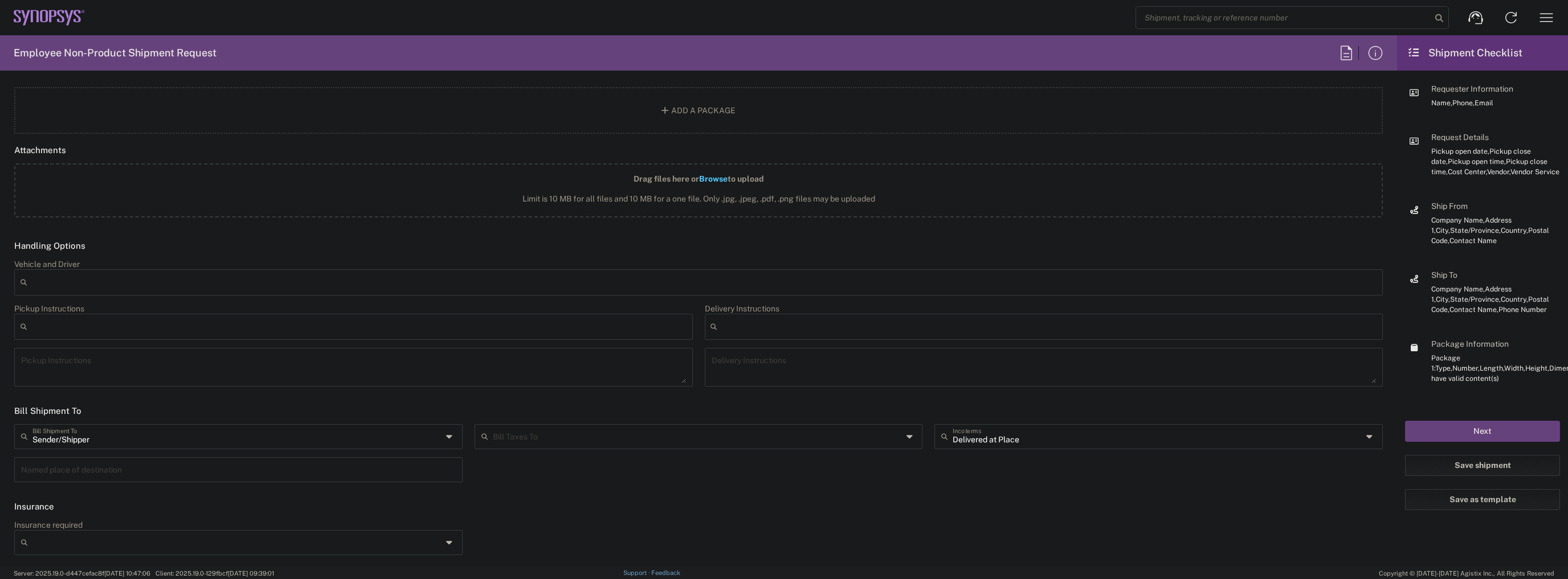
click at [568, 409] on header "Bill Shipment To" at bounding box center [698, 411] width 1385 height 26
click at [567, 424] on div "Bill Taxes To" at bounding box center [698, 437] width 448 height 25
click at [545, 478] on span "Sender/Shipper" at bounding box center [695, 478] width 443 height 18
type input "Sender/Shipper"
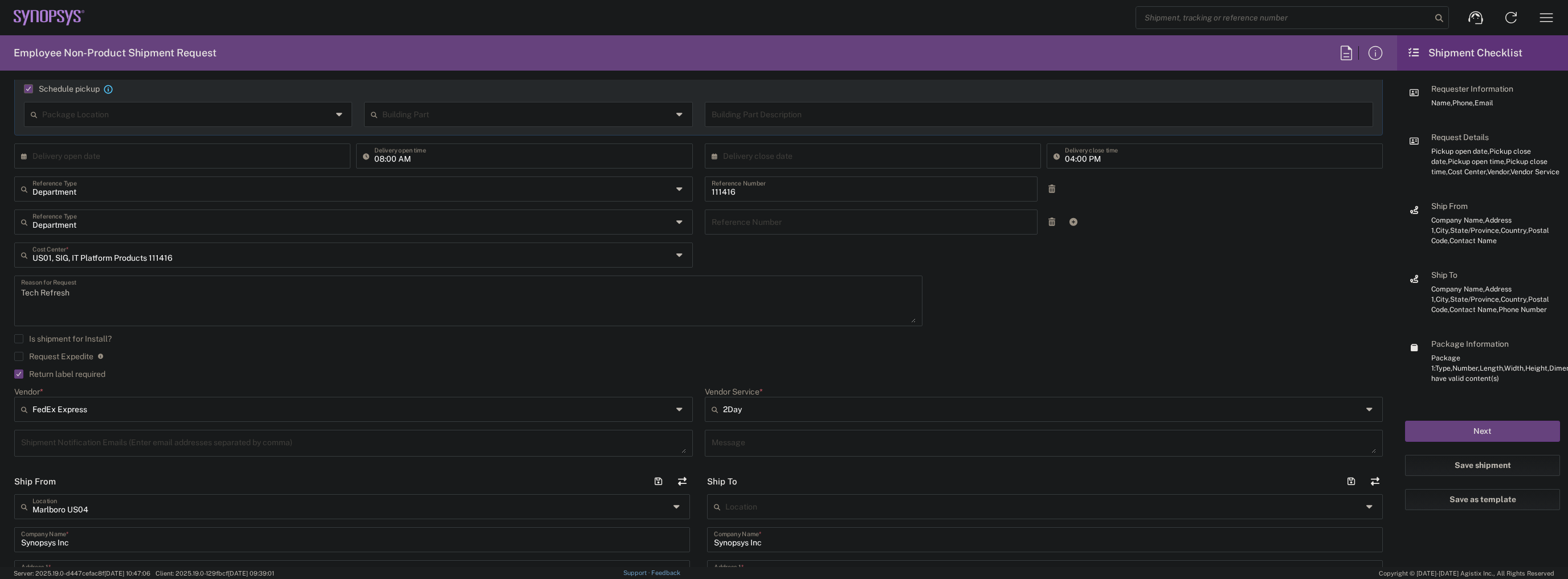
scroll to position [0, 0]
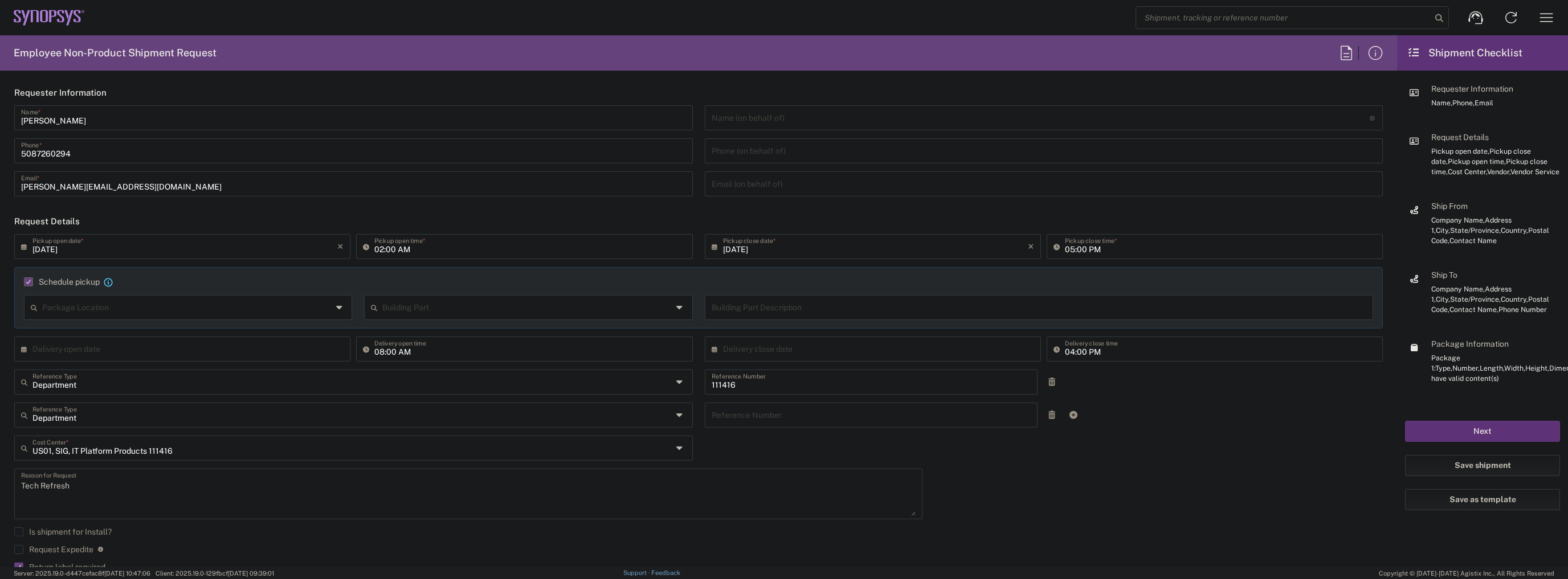
click at [1486, 441] on button "Next" at bounding box center [1482, 431] width 155 height 21
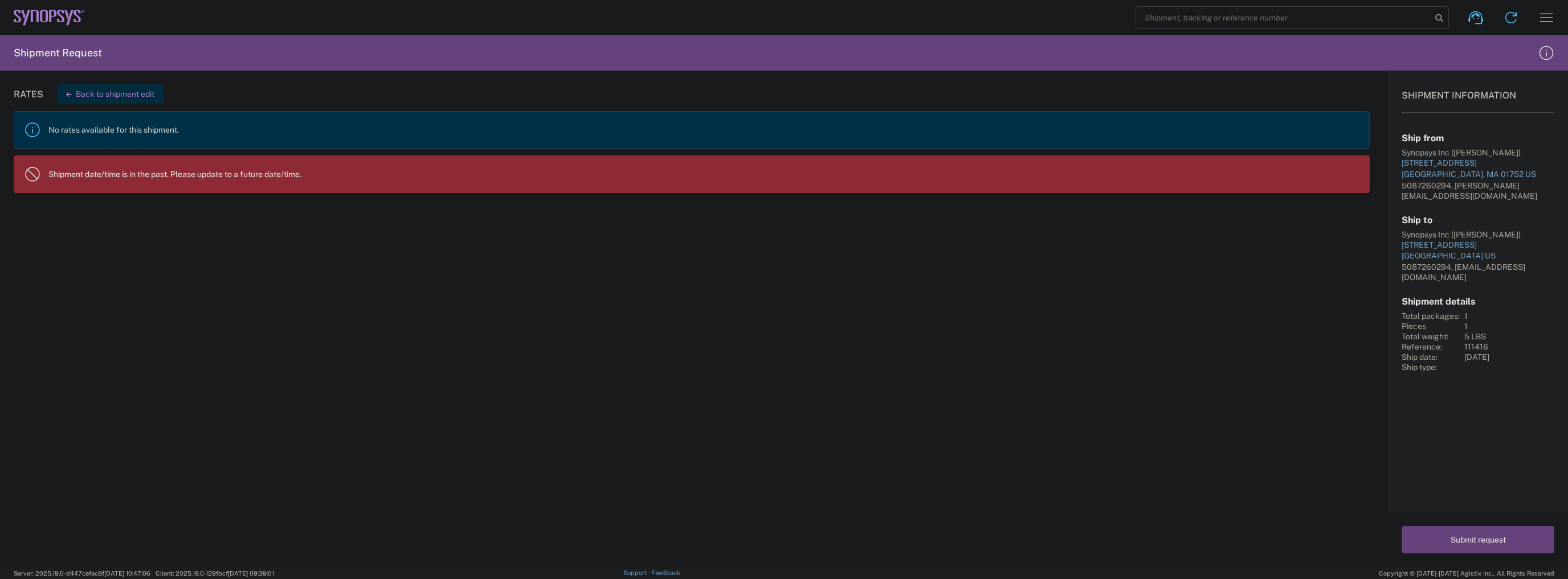
click at [121, 93] on button "Back to shipment edit" at bounding box center [110, 94] width 106 height 20
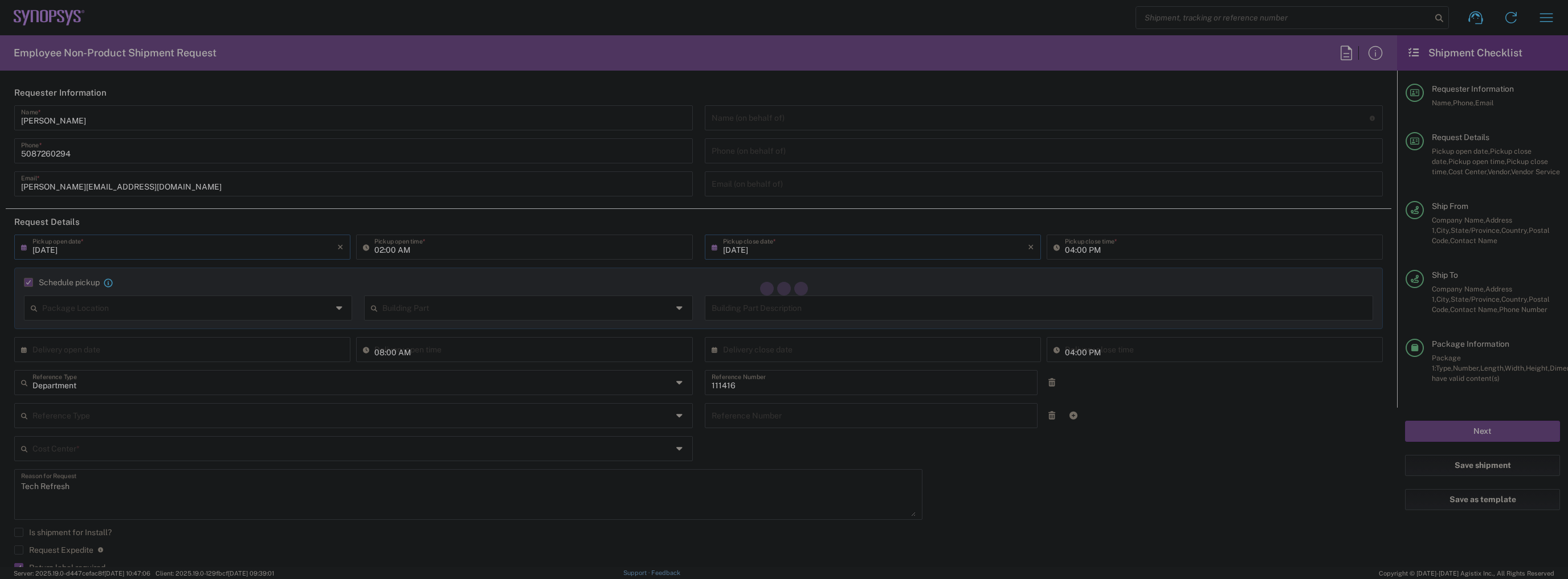
type input "2Day"
type input "US01, SIG, IT Platform Products 111416"
type input "Large Box"
type input "05:00 PM"
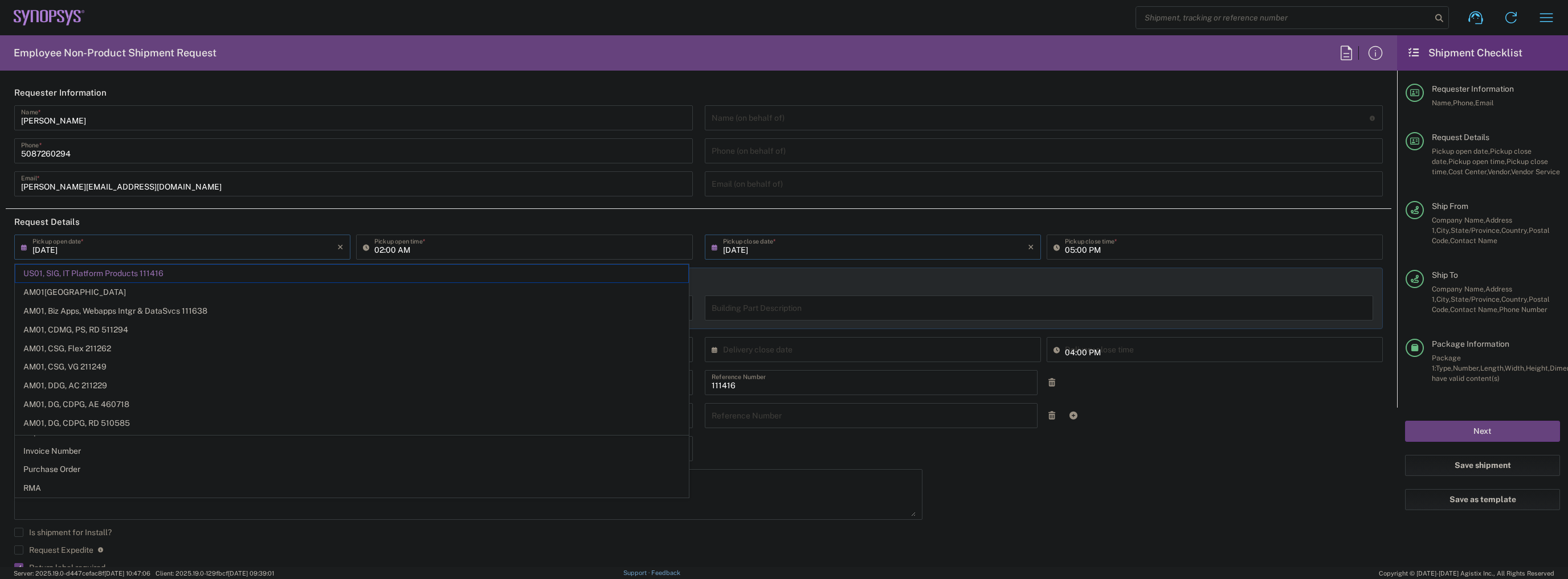
type input "[DATE]"
type input "Department"
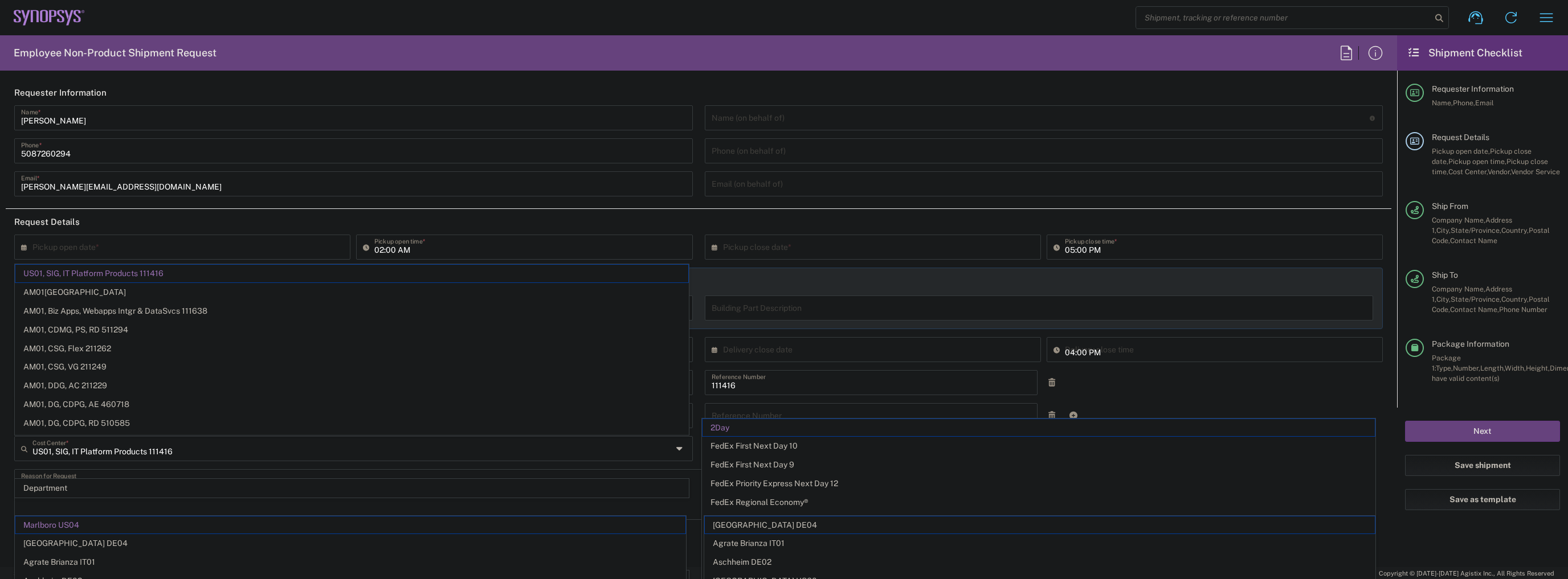
type input "[US_STATE]"
type input "Marlboro US04"
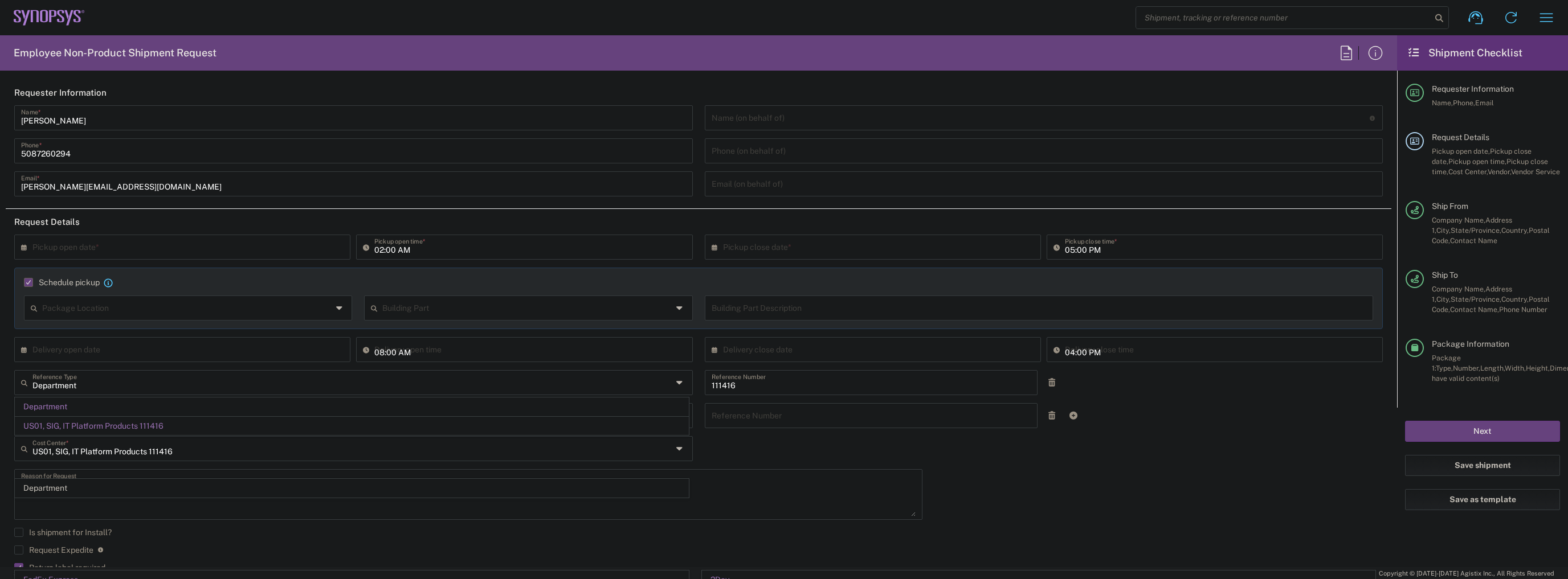
click at [1216, 458] on div "× Pickup open date * Cancel Apply 02:00 AM Pickup open time * × Pickup close da…" at bounding box center [699, 446] width 1381 height 424
click at [27, 246] on icon at bounding box center [27, 248] width 11 height 19
click at [200, 331] on span "18" at bounding box center [201, 333] width 17 height 16
type input "[DATE]"
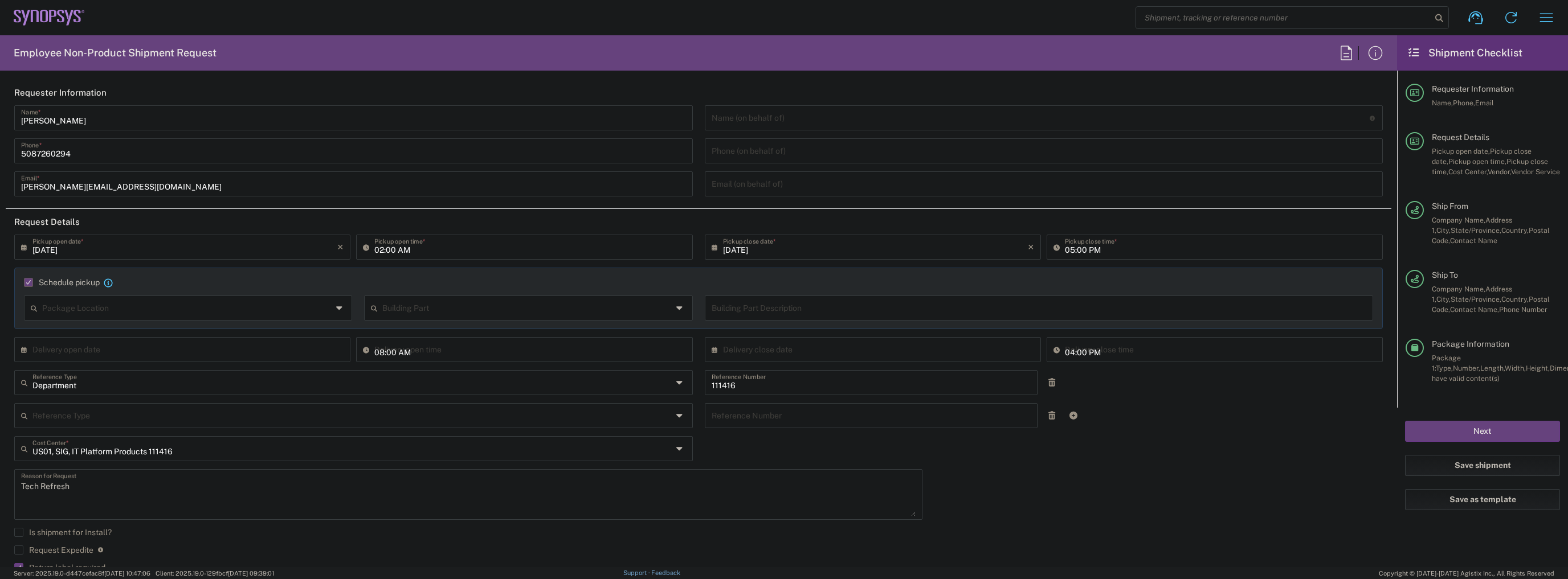
scroll to position [91, 0]
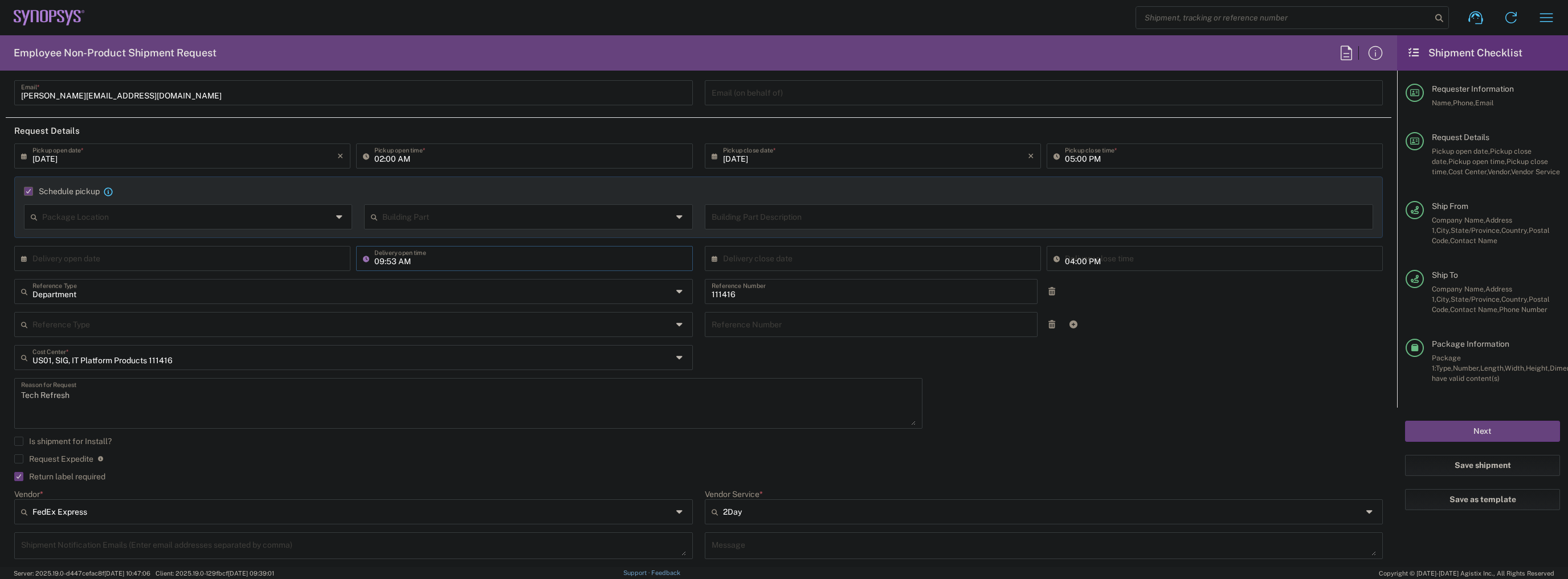
click at [456, 251] on input "09:53 AM" at bounding box center [530, 257] width 311 height 20
click at [840, 383] on textarea "Tech Refresh" at bounding box center [469, 403] width 894 height 44
type input "08:00"
type input "Department"
click at [334, 292] on input "Department" at bounding box center [352, 290] width 640 height 20
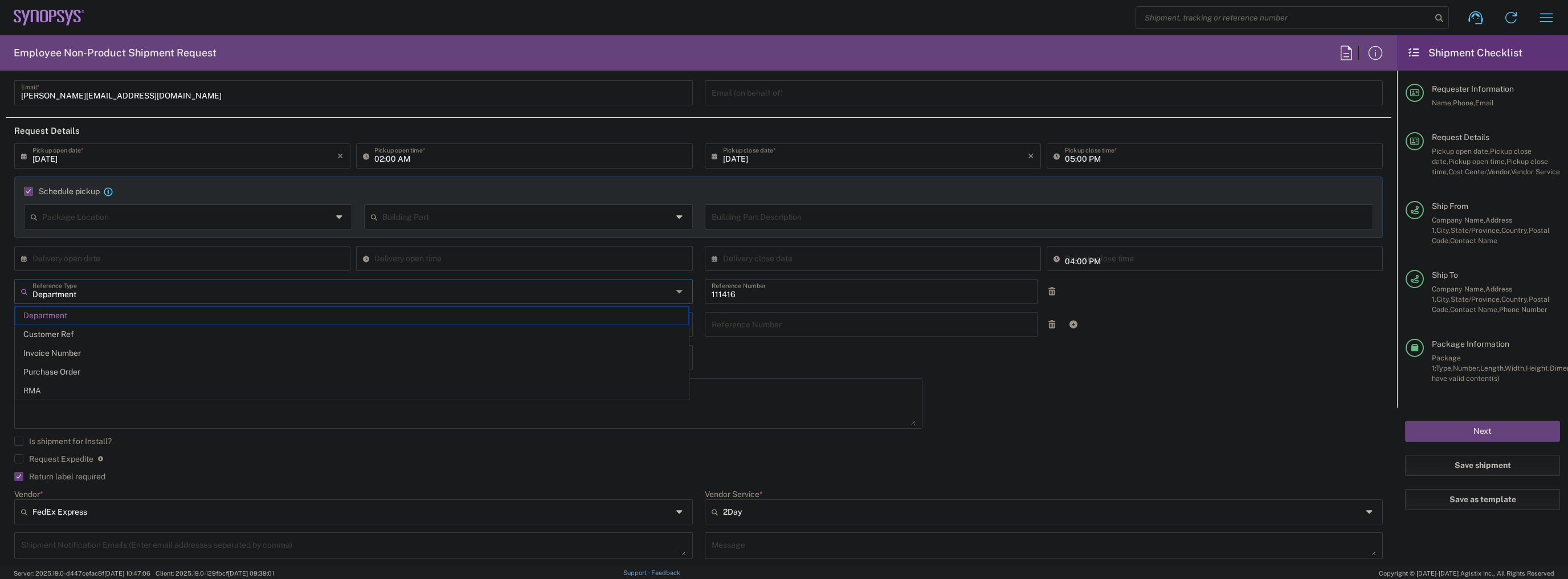
click at [433, 247] on div "Delivery open time" at bounding box center [524, 258] width 336 height 25
type input "09:53 AM"
click at [663, 287] on input "text" at bounding box center [352, 290] width 640 height 20
click at [1450, 424] on button "Next" at bounding box center [1482, 431] width 155 height 21
type input "Department"
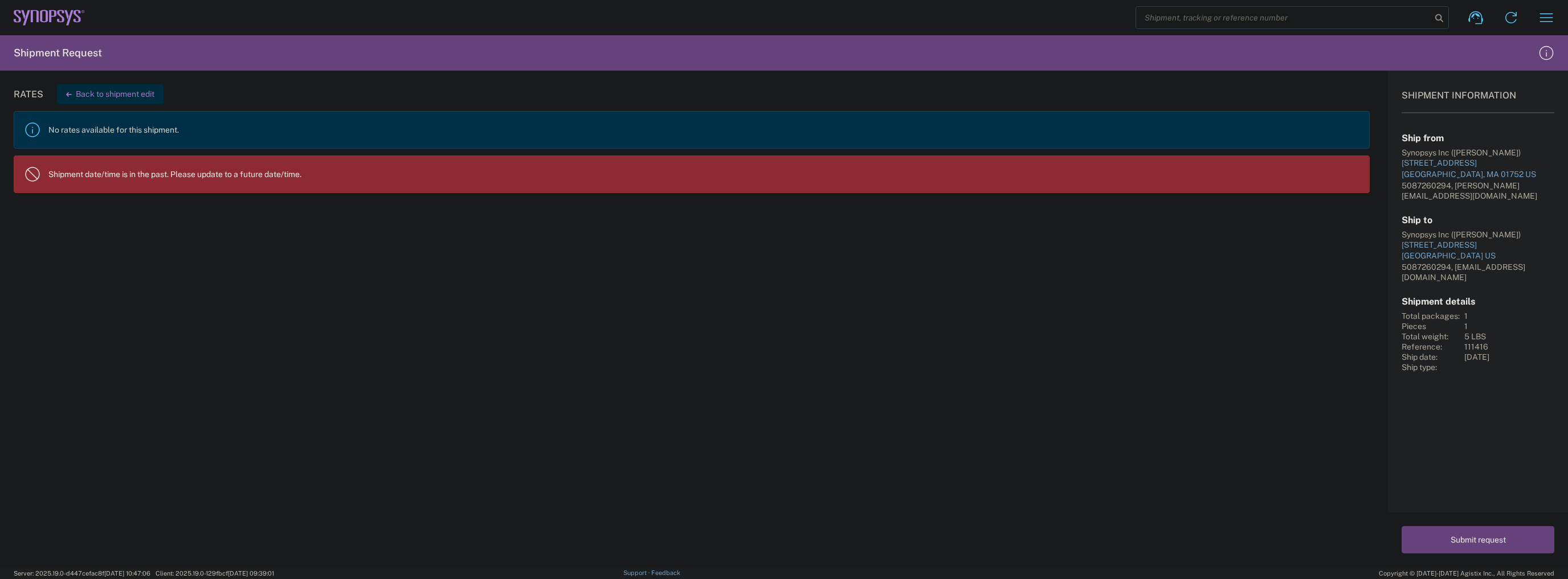
click at [113, 96] on button "Back to shipment edit" at bounding box center [110, 94] width 106 height 20
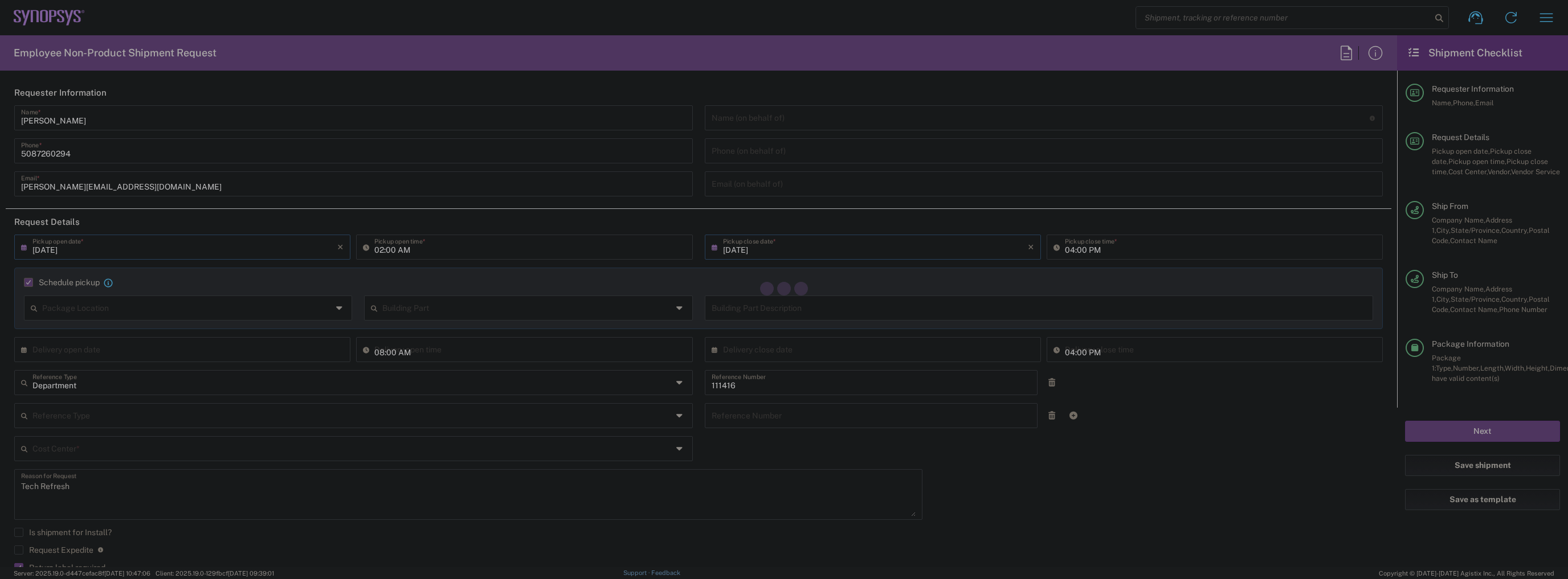
type input "US01, SIG, IT Platform Products 111416"
type input "Large Box"
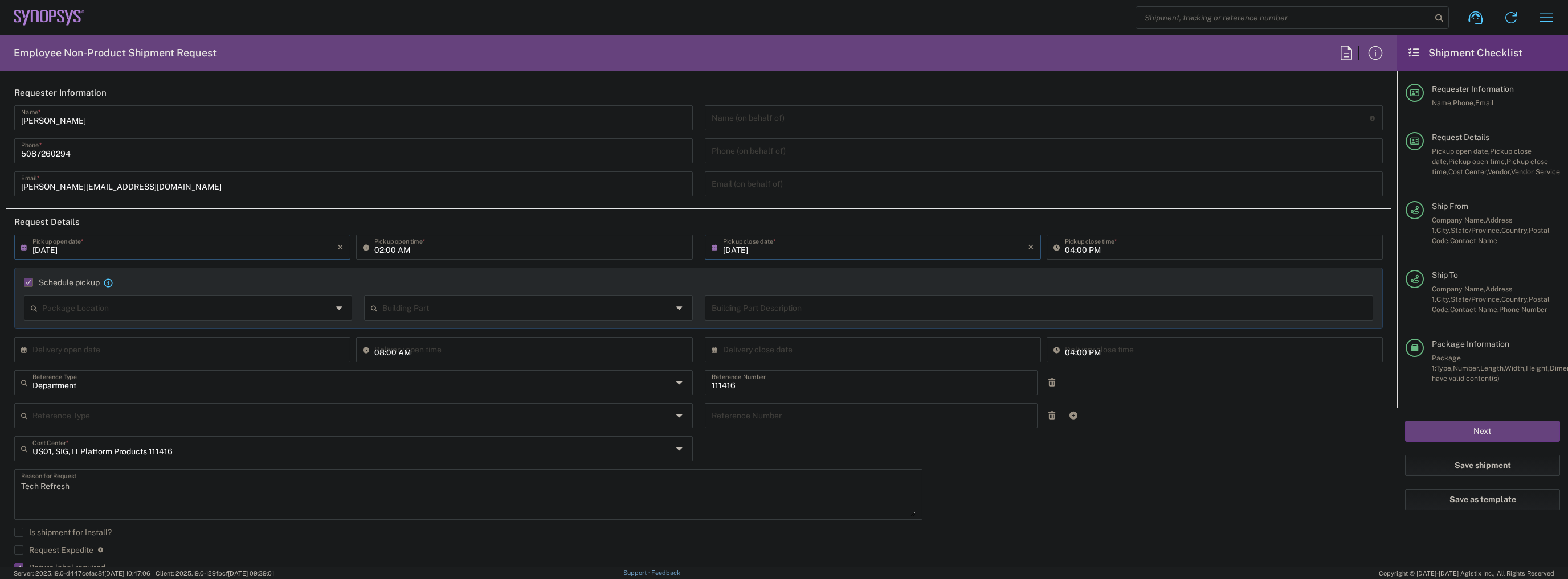
type input "2Day"
type input "05:00 PM"
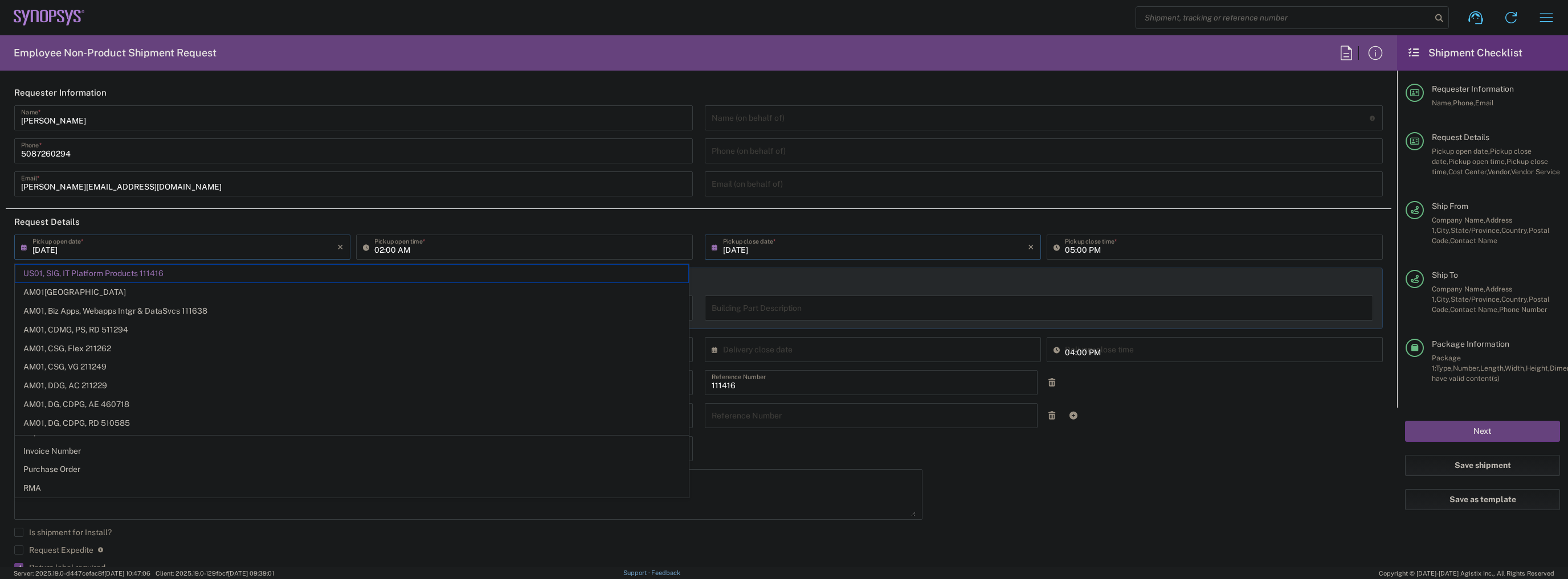
type input "[DATE]"
type input "Department"
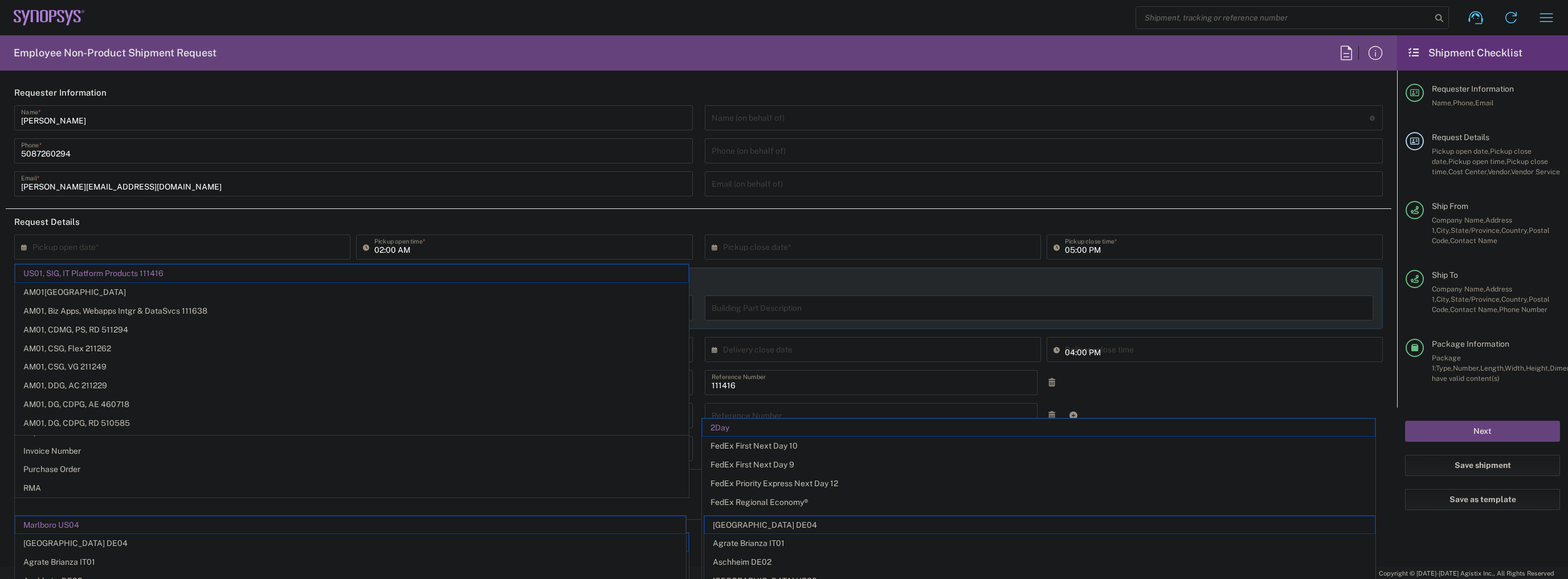
type input "[US_STATE]"
type input "Marlboro US04"
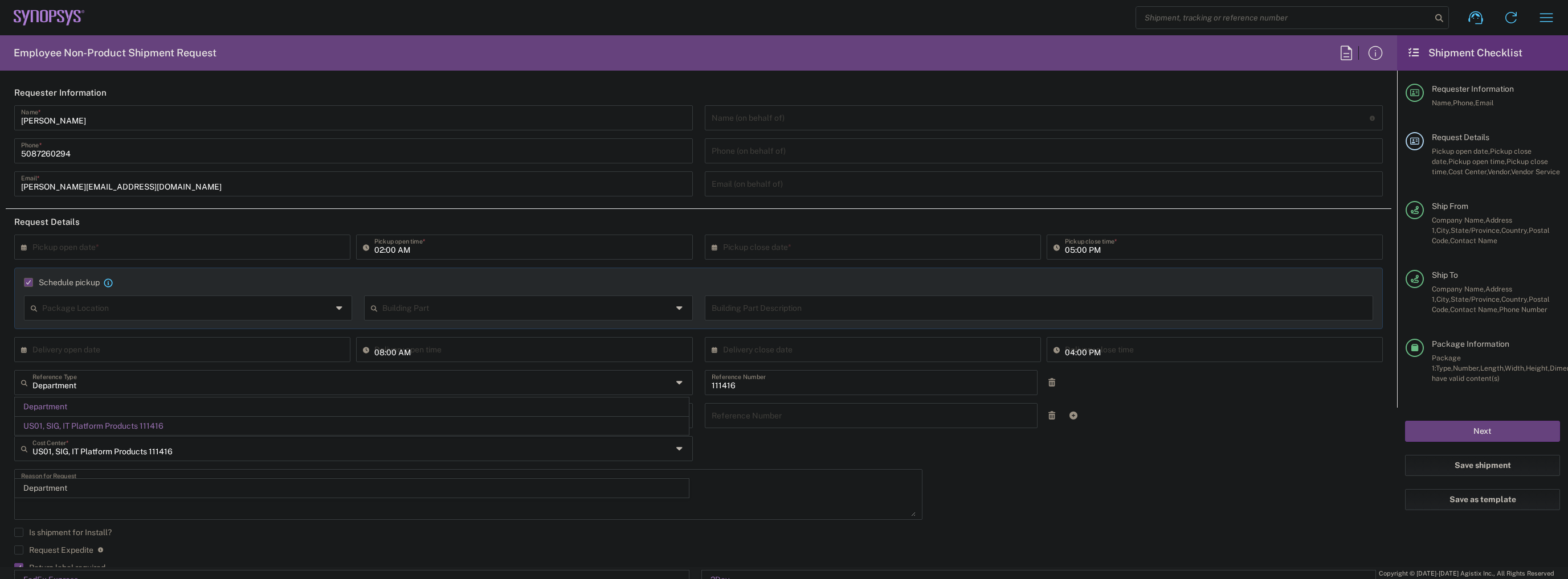
click at [22, 245] on icon at bounding box center [27, 248] width 11 height 19
click at [199, 332] on span "18" at bounding box center [201, 333] width 17 height 16
type input "[DATE]"
click at [440, 243] on input "02:00 AM" at bounding box center [530, 246] width 311 height 20
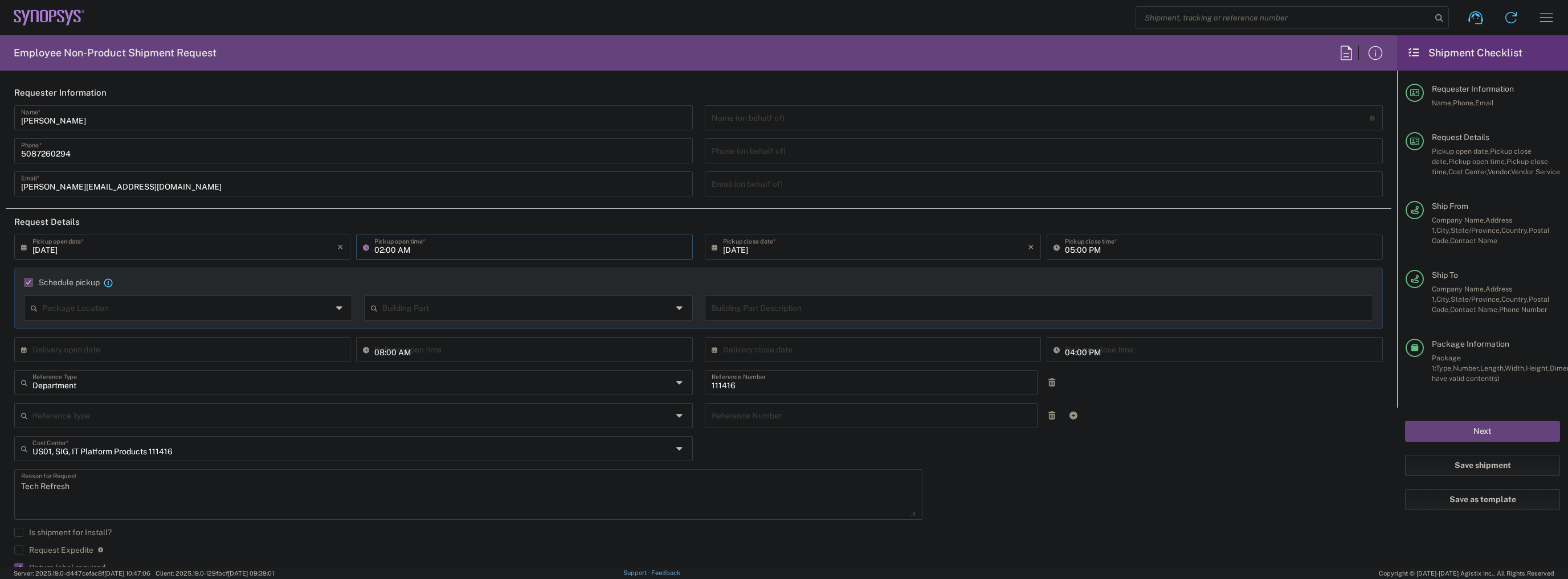
type input "09:53 AM"
click at [443, 352] on input "09:53 AM" at bounding box center [530, 348] width 311 height 20
click at [1125, 335] on div "Schedule pickup When scheduling a pickup please be sure to meet the following c…" at bounding box center [699, 302] width 1381 height 70
click at [1113, 351] on input "09:53 AM" at bounding box center [1220, 348] width 311 height 20
drag, startPoint x: 1098, startPoint y: 356, endPoint x: 999, endPoint y: 348, distance: 99.3
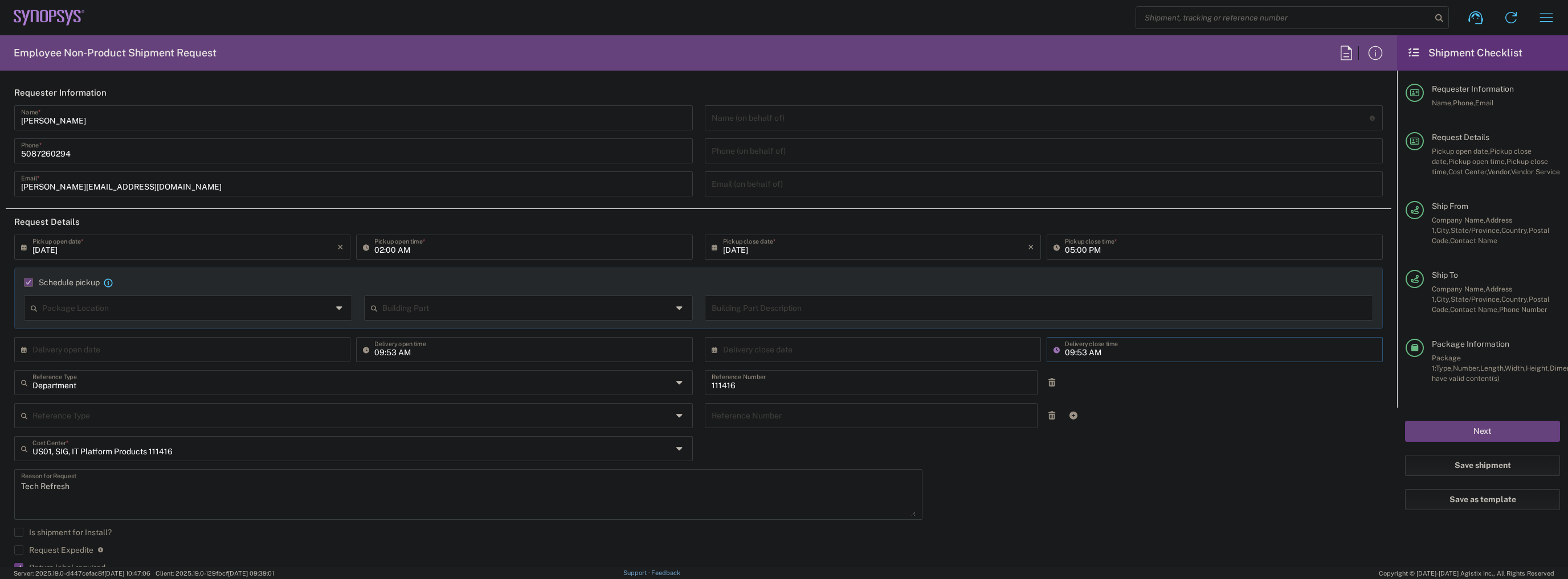
click at [999, 348] on div "× Delivery close date Cancel Apply 09:53 AM Delivery close time" at bounding box center [1044, 353] width 685 height 33
click at [1056, 350] on icon at bounding box center [1059, 350] width 11 height 19
click at [1066, 353] on input "09:53 AM" at bounding box center [1220, 348] width 311 height 20
click at [1066, 352] on input "09:53 AM" at bounding box center [1220, 348] width 311 height 20
click at [1076, 349] on input "05:53 AM" at bounding box center [1220, 348] width 311 height 20
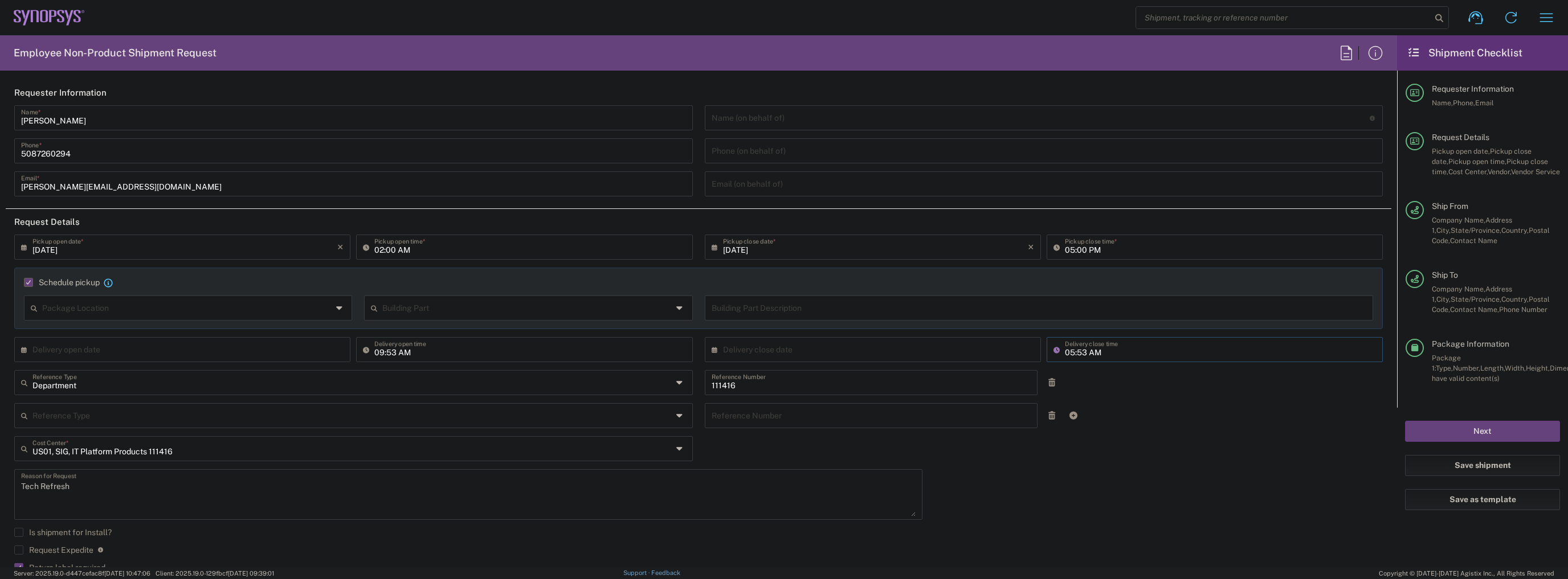
click at [1076, 349] on input "05:53 AM" at bounding box center [1220, 348] width 311 height 20
click at [1088, 354] on input "05:00 AM" at bounding box center [1220, 348] width 311 height 20
type input "05:00 PM"
click at [1111, 421] on div at bounding box center [1102, 415] width 116 height 25
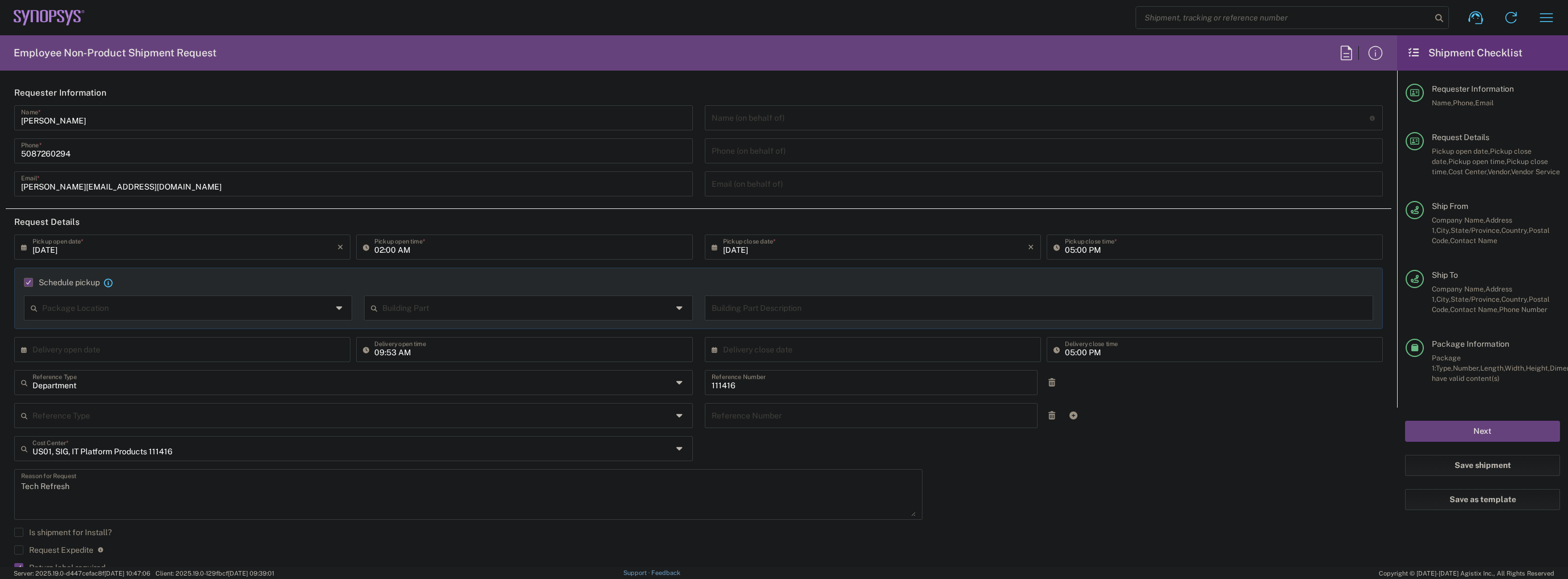
click at [378, 350] on input "09:53 AM" at bounding box center [530, 348] width 311 height 20
type input "08:00 AM"
click at [795, 442] on div "[DATE] × Pickup open date * Cancel Apply 02:00 AM Pickup open time * [DATE] × P…" at bounding box center [699, 446] width 1381 height 424
click at [1434, 425] on button "Next" at bounding box center [1482, 431] width 155 height 21
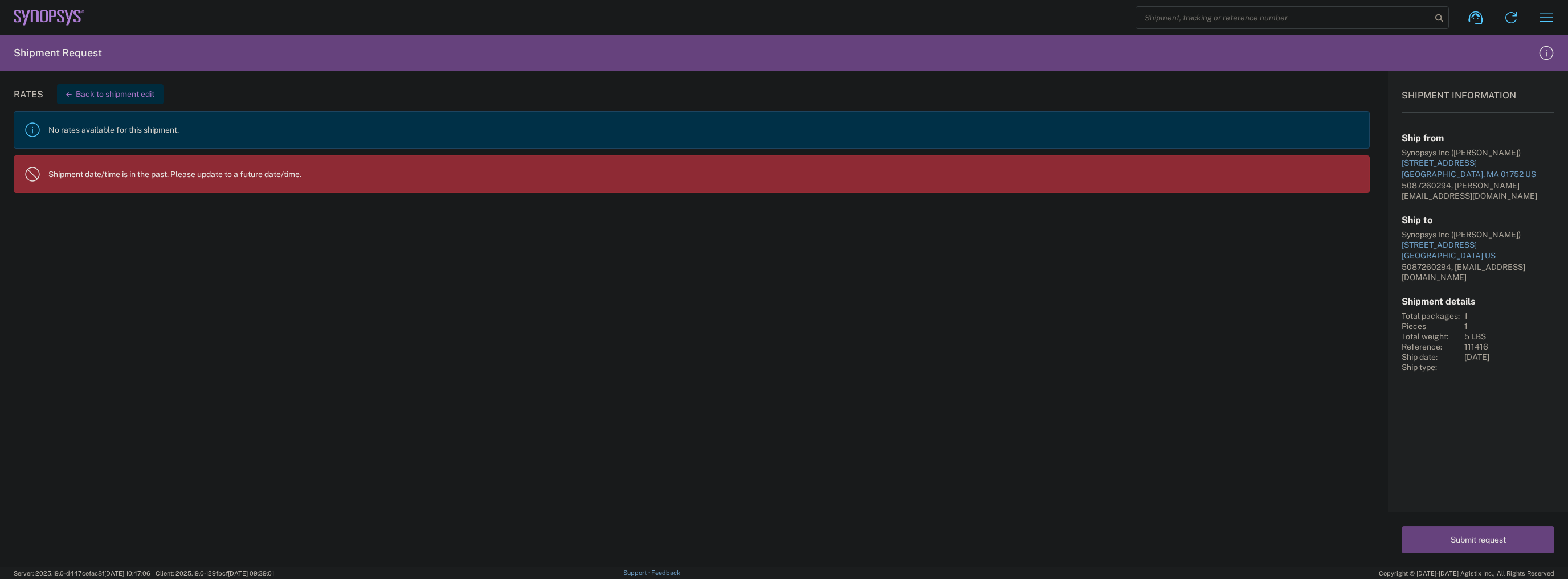
click at [121, 90] on button "Back to shipment edit" at bounding box center [110, 94] width 106 height 20
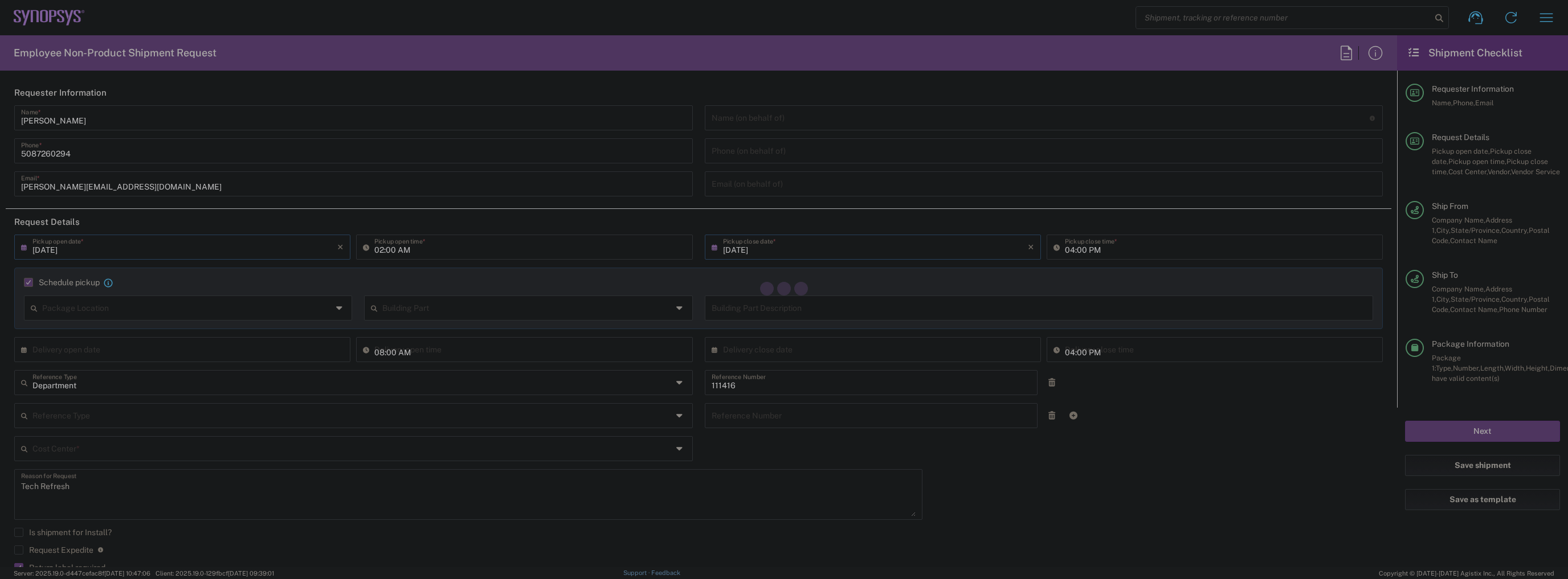
type input "US01, SIG, IT Platform Products 111416"
type input "2Day"
type input "Large Box"
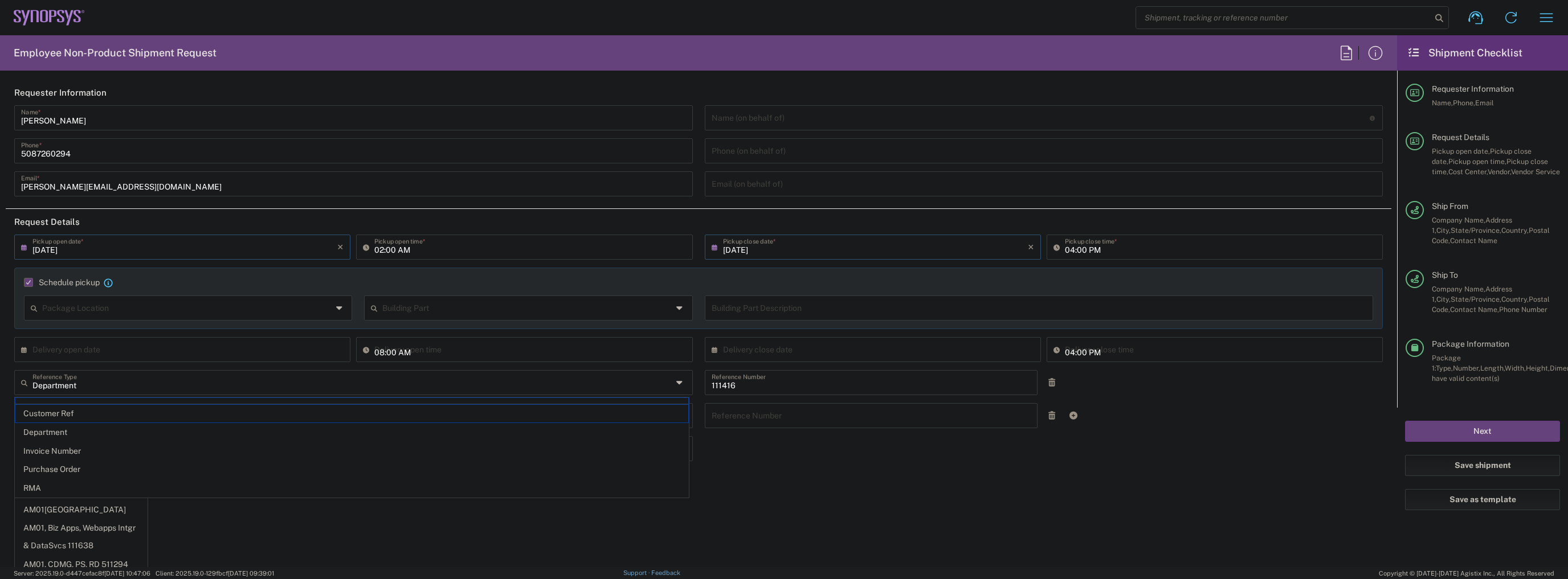
type input "05:00 PM"
type input "[DATE]"
type input "Department"
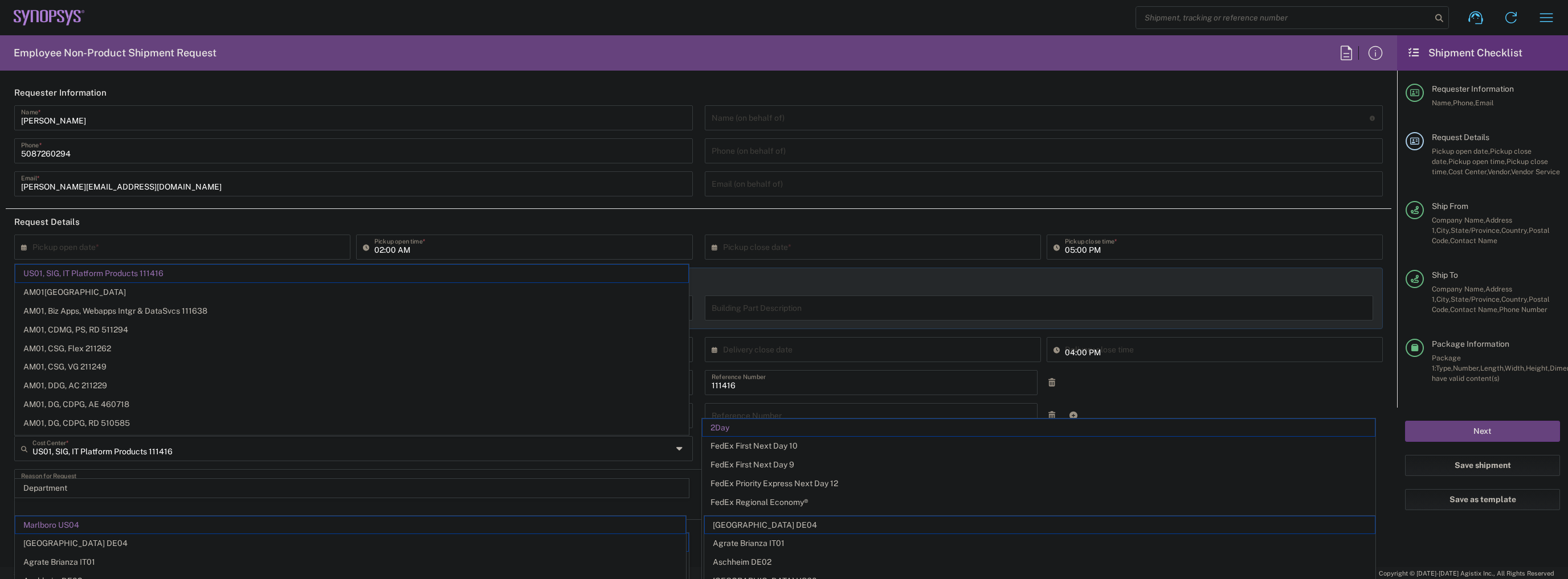
type input "[US_STATE]"
type input "Marlboro US04"
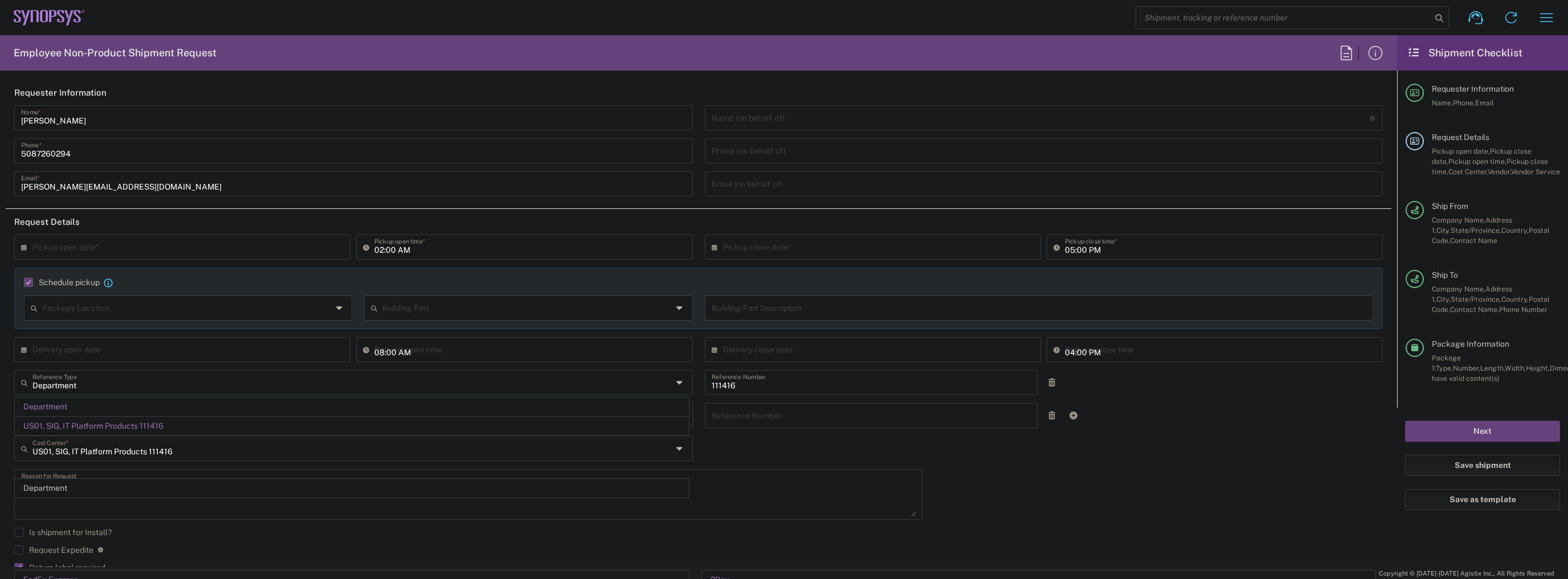
click at [16, 246] on div "× Pickup open date *" at bounding box center [182, 247] width 336 height 25
click at [21, 245] on icon at bounding box center [27, 248] width 11 height 19
click at [198, 328] on span "18" at bounding box center [201, 333] width 17 height 16
type input "[DATE]"
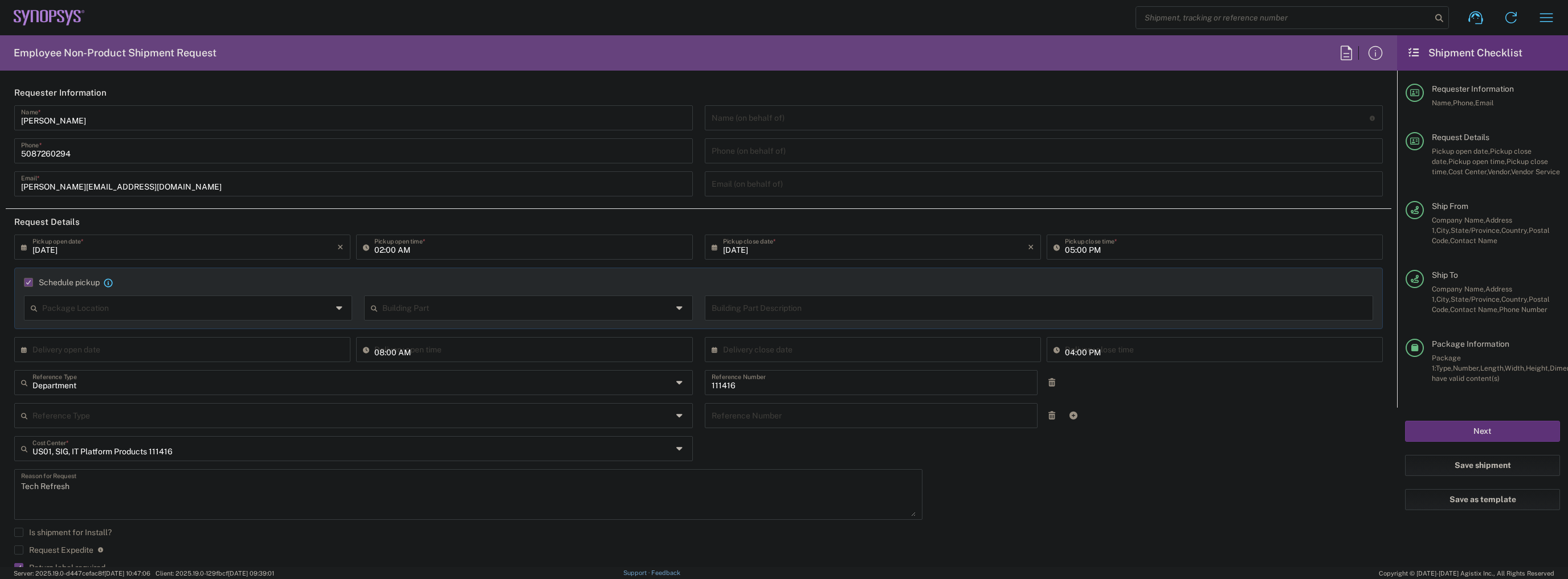
click at [1447, 426] on button "Next" at bounding box center [1482, 431] width 155 height 21
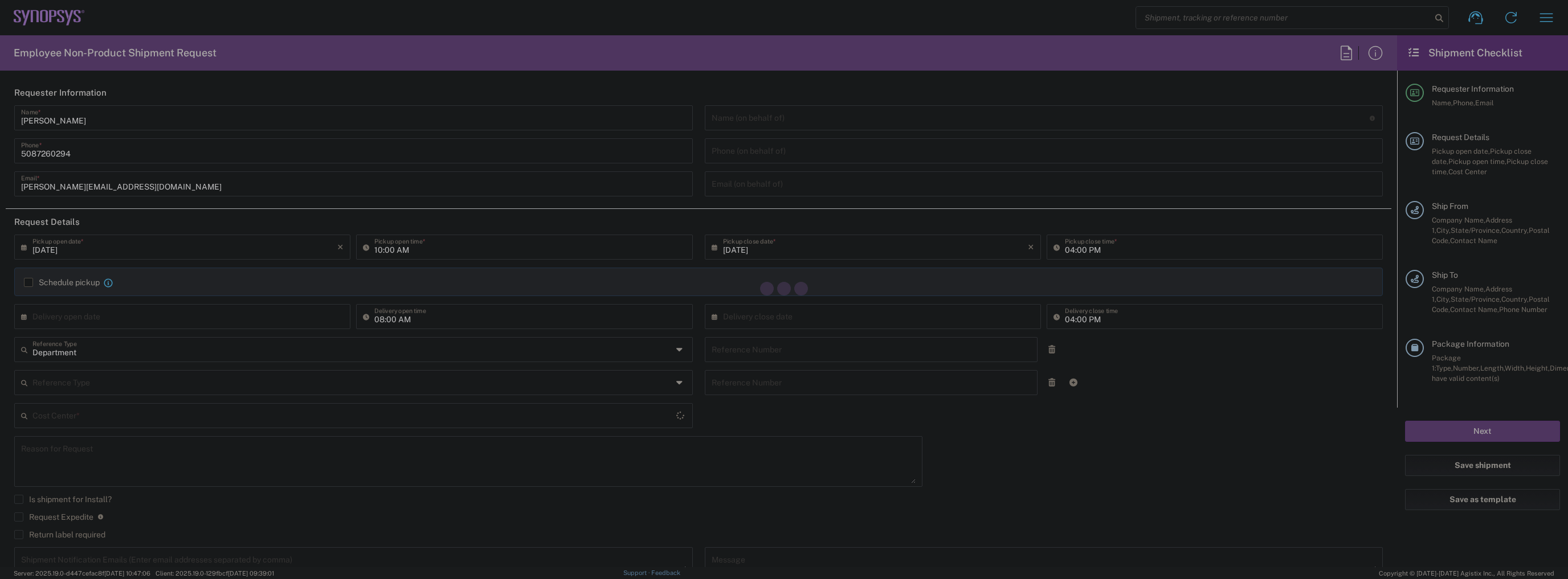
type input "02:00 AM"
type input "111416"
type textarea "Tech Refresh"
type input "Marlboro US04"
type input "Synopsys Inc"
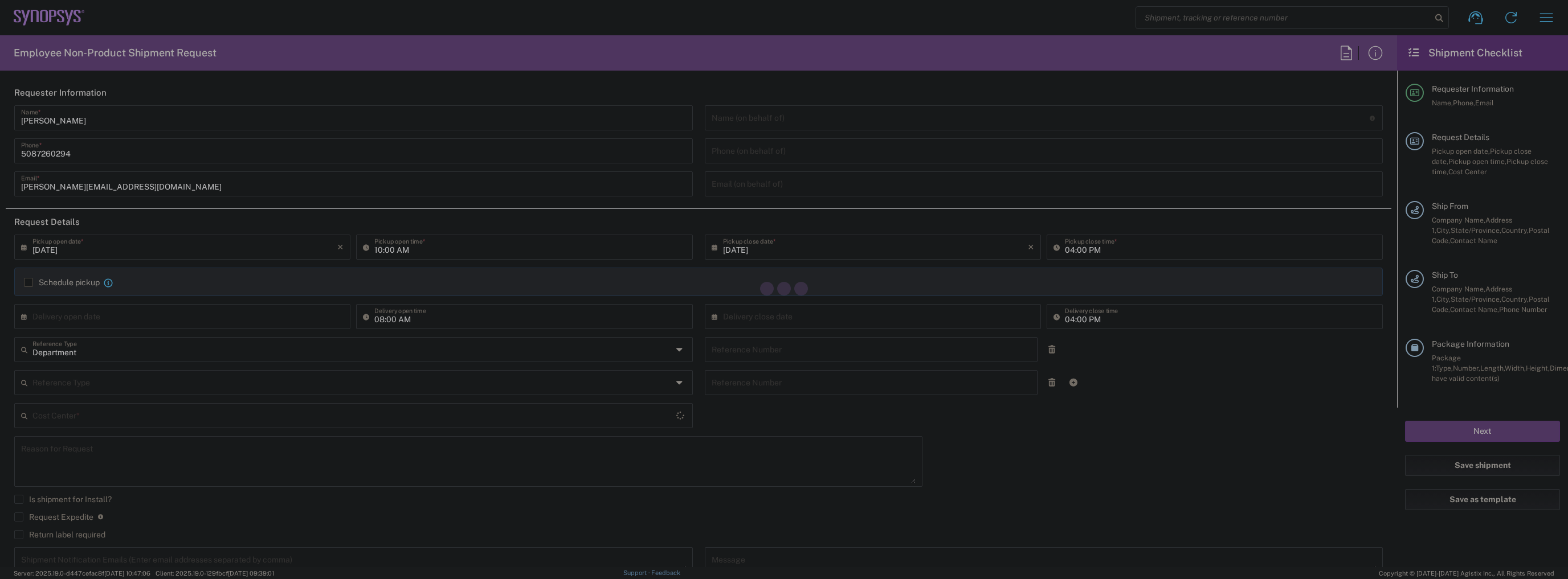
type input "[STREET_ADDRESS]"
type input "Suite 302B"
type input "[GEOGRAPHIC_DATA]"
type input "[US_STATE]"
type input "01752"
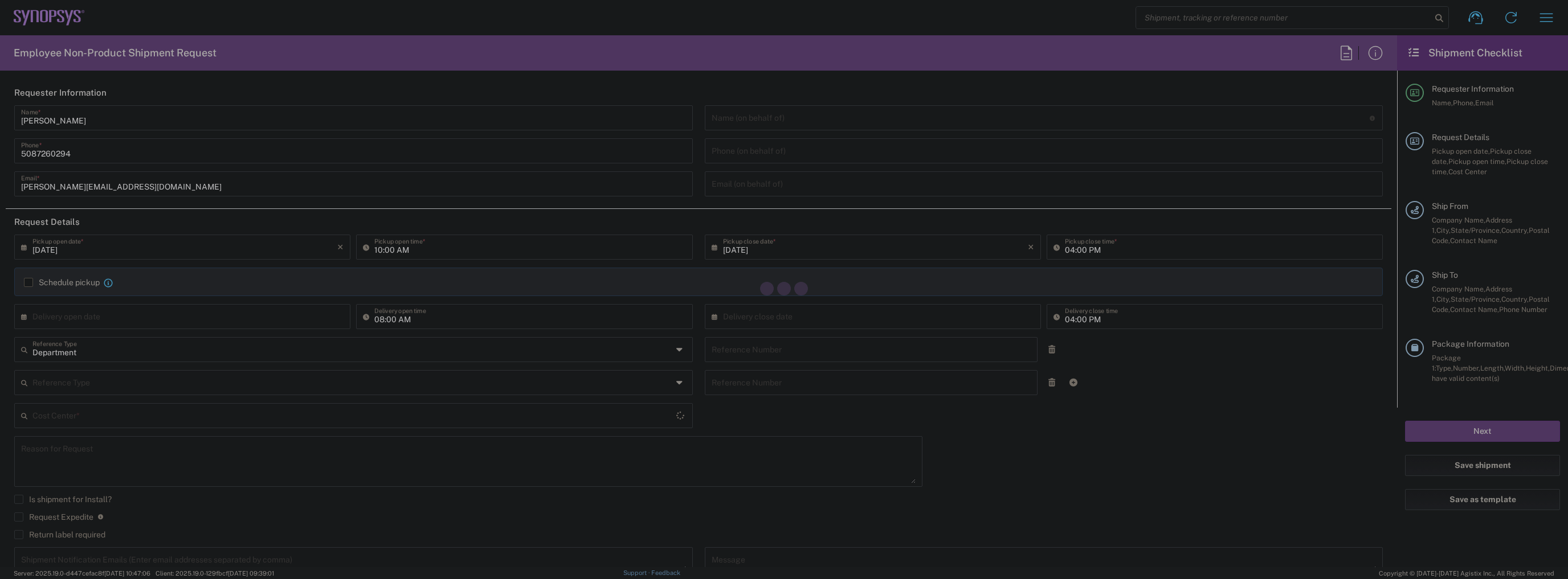
type input "[PERSON_NAME]"
type input "[PERSON_NAME][EMAIL_ADDRESS][DOMAIN_NAME]"
type input "Synopsys Inc"
type input "[STREET_ADDRESS]"
type input "Shoreline"
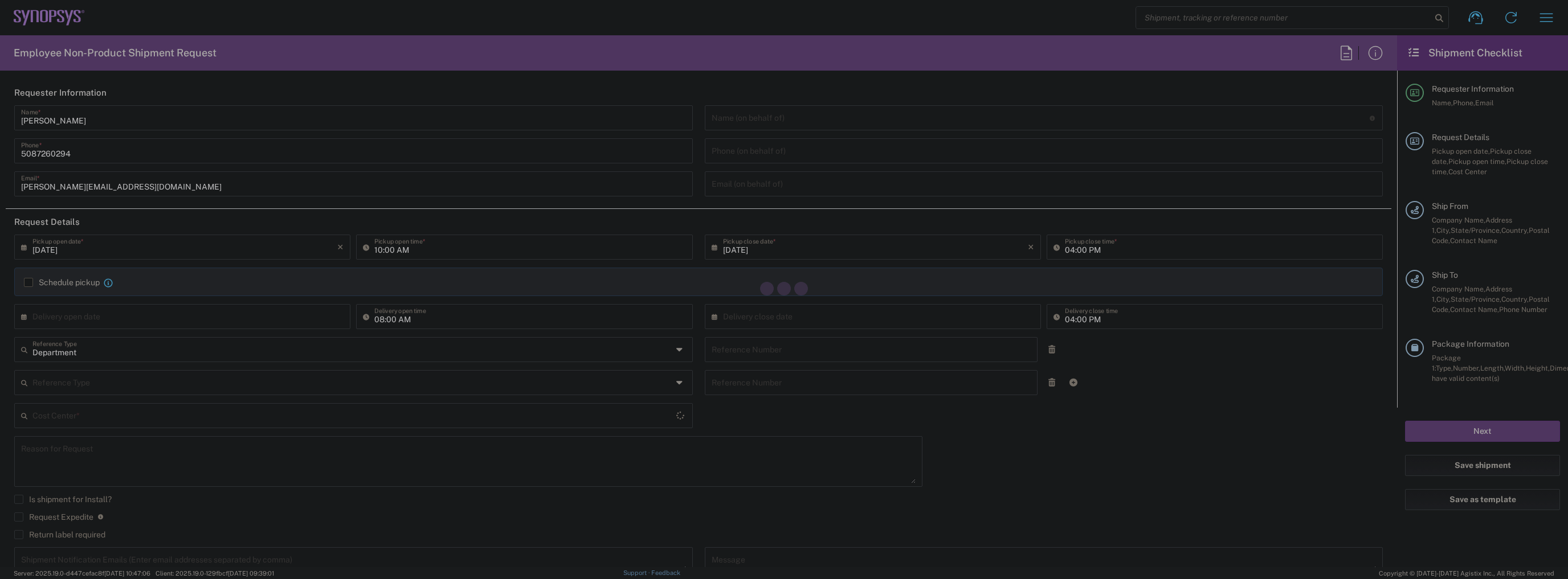
type input "[US_STATE]"
type input "98177"
type input "[PERSON_NAME]"
type input "[EMAIL_ADDRESS][DOMAIN_NAME]"
type input "Sender/Shipper"
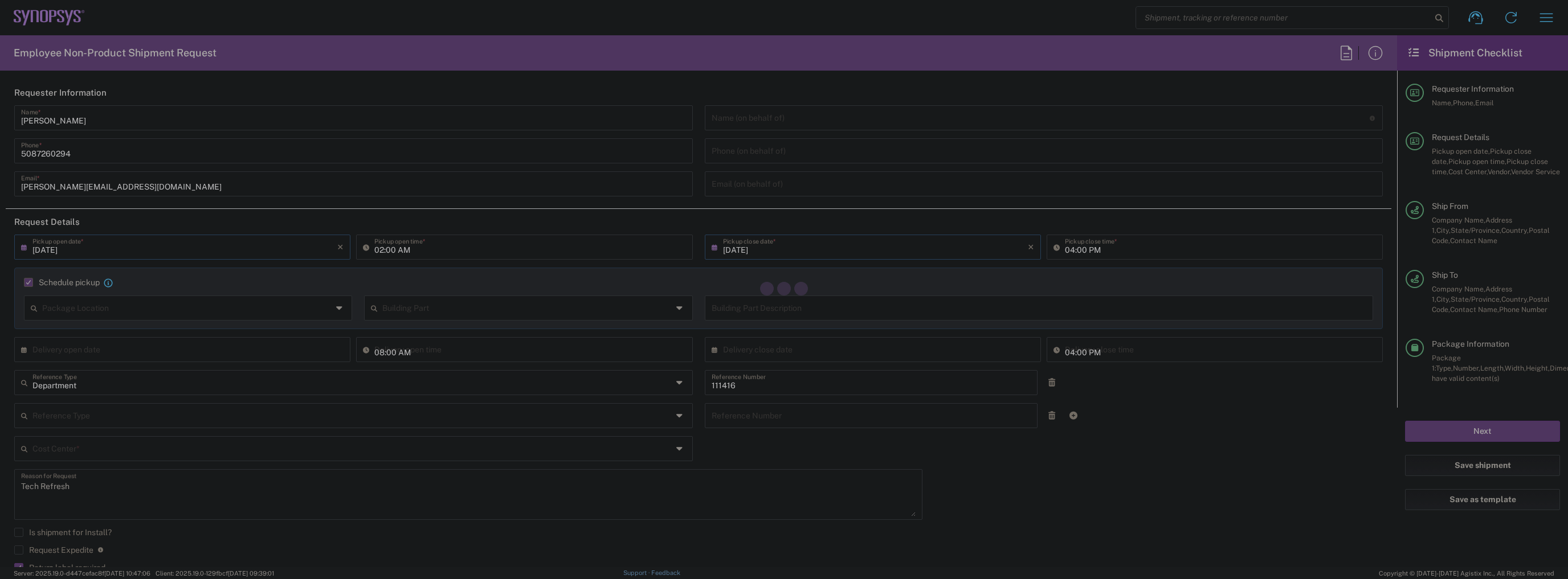
type input "US01, SIG, IT Platform Products 111416"
type input "Large Box"
type input "05:00 PM"
type input "2Day"
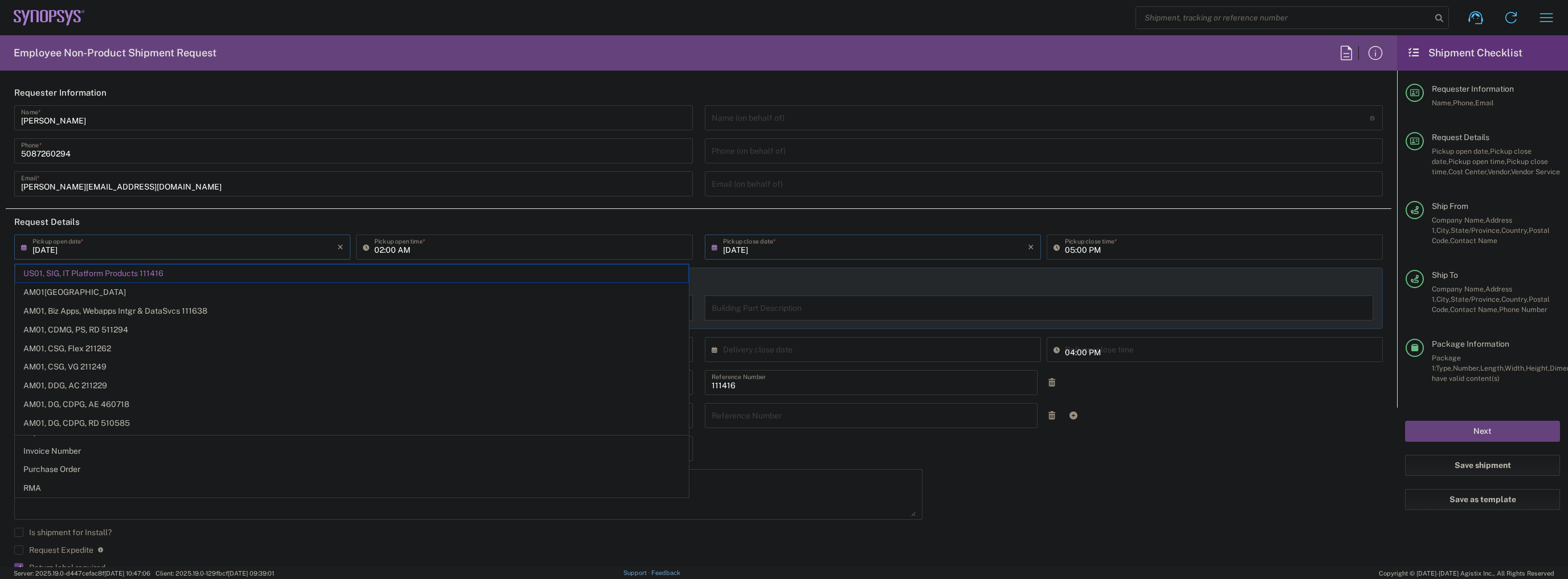
type input "[DATE]"
type input "Department"
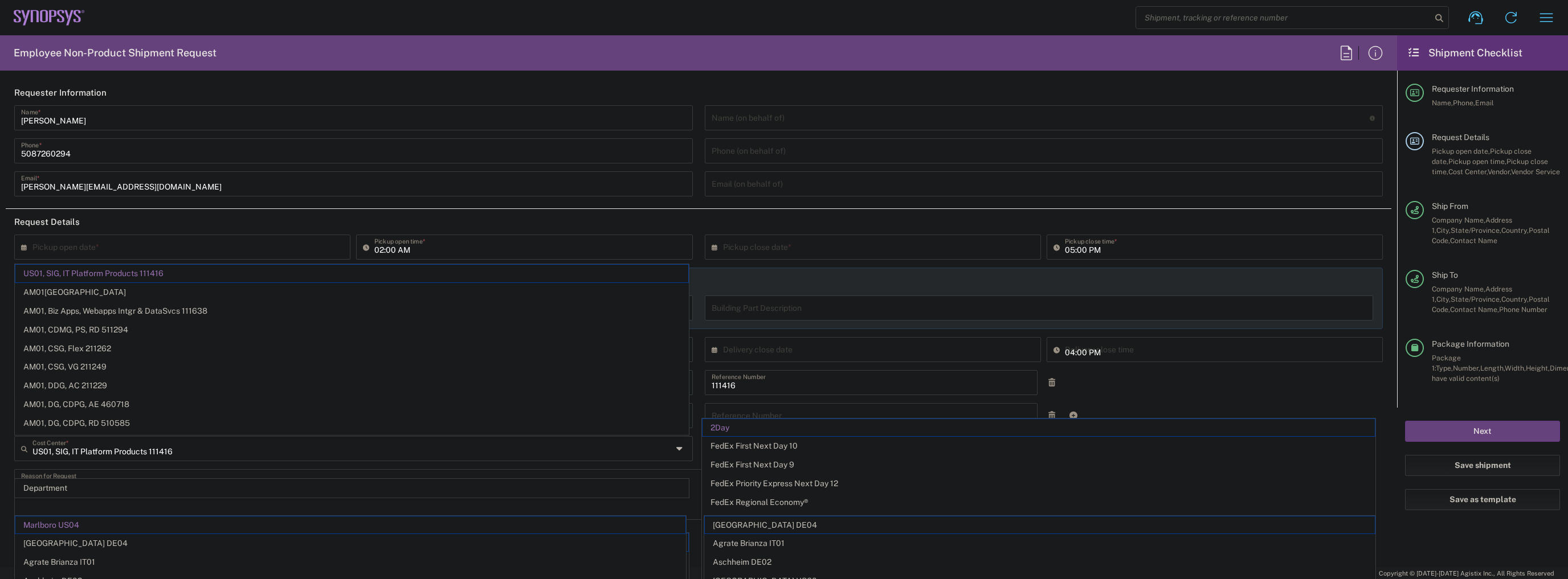
type input "[US_STATE]"
type input "Marlboro US04"
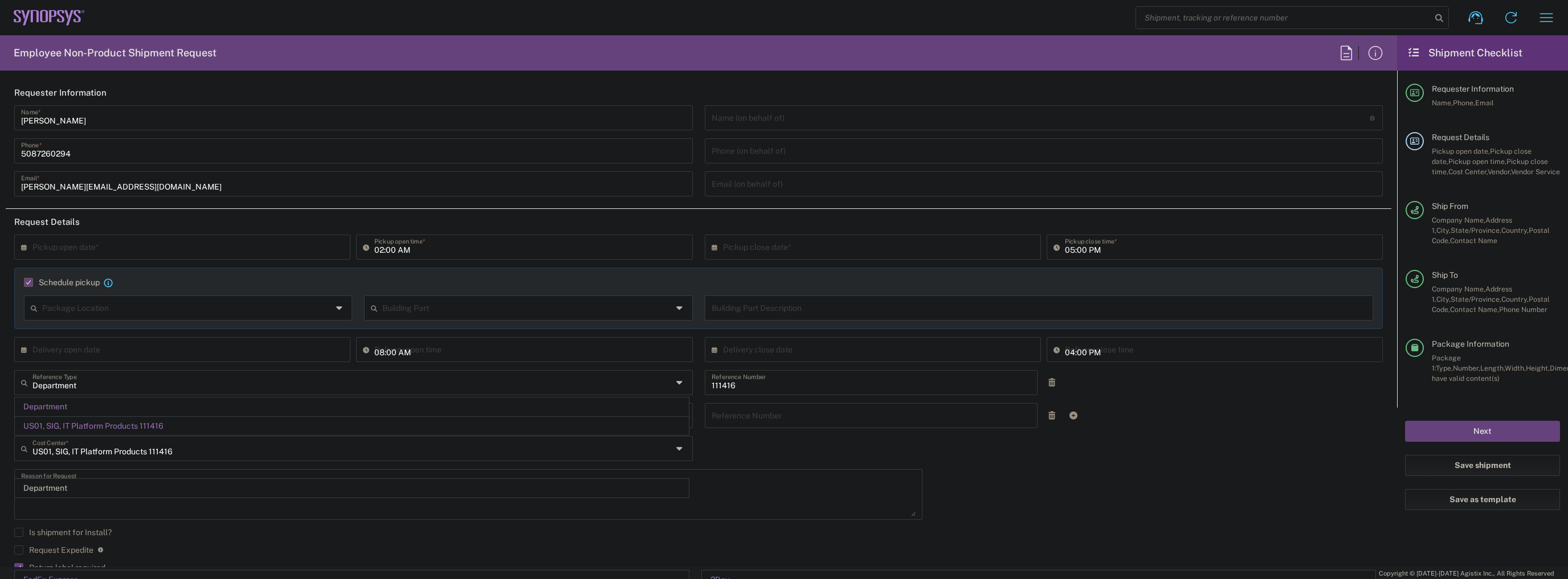
click at [20, 244] on div "× Pickup open date *" at bounding box center [182, 247] width 336 height 25
click at [26, 244] on icon at bounding box center [27, 248] width 11 height 19
click at [200, 334] on span "18" at bounding box center [201, 333] width 17 height 16
type input "[DATE]"
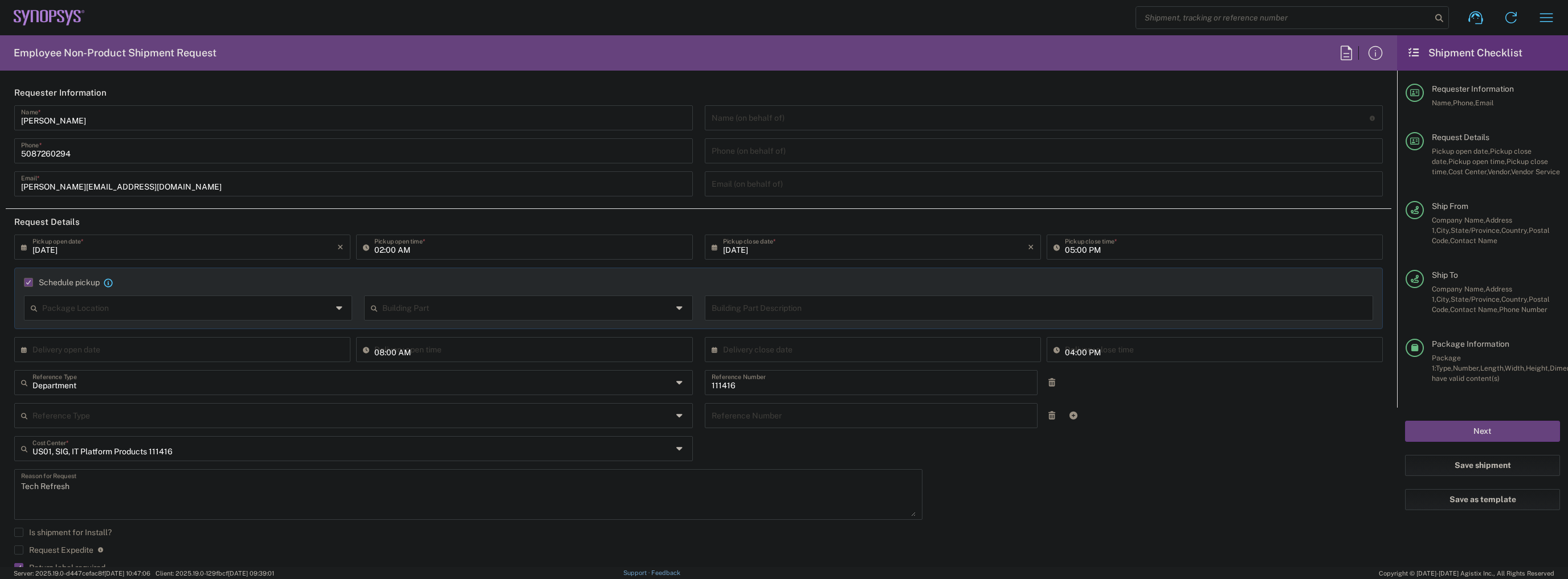
click at [405, 249] on input "02:00 AM" at bounding box center [530, 246] width 311 height 20
click at [400, 244] on input "02:00 AM" at bounding box center [530, 246] width 311 height 20
type input "02:00 PM"
click at [1084, 511] on div "[DATE] × Pickup open date * Cancel Apply 02:00 PM Pickup open time * [DATE] × P…" at bounding box center [699, 446] width 1381 height 424
click at [1462, 433] on button "Next" at bounding box center [1482, 431] width 155 height 21
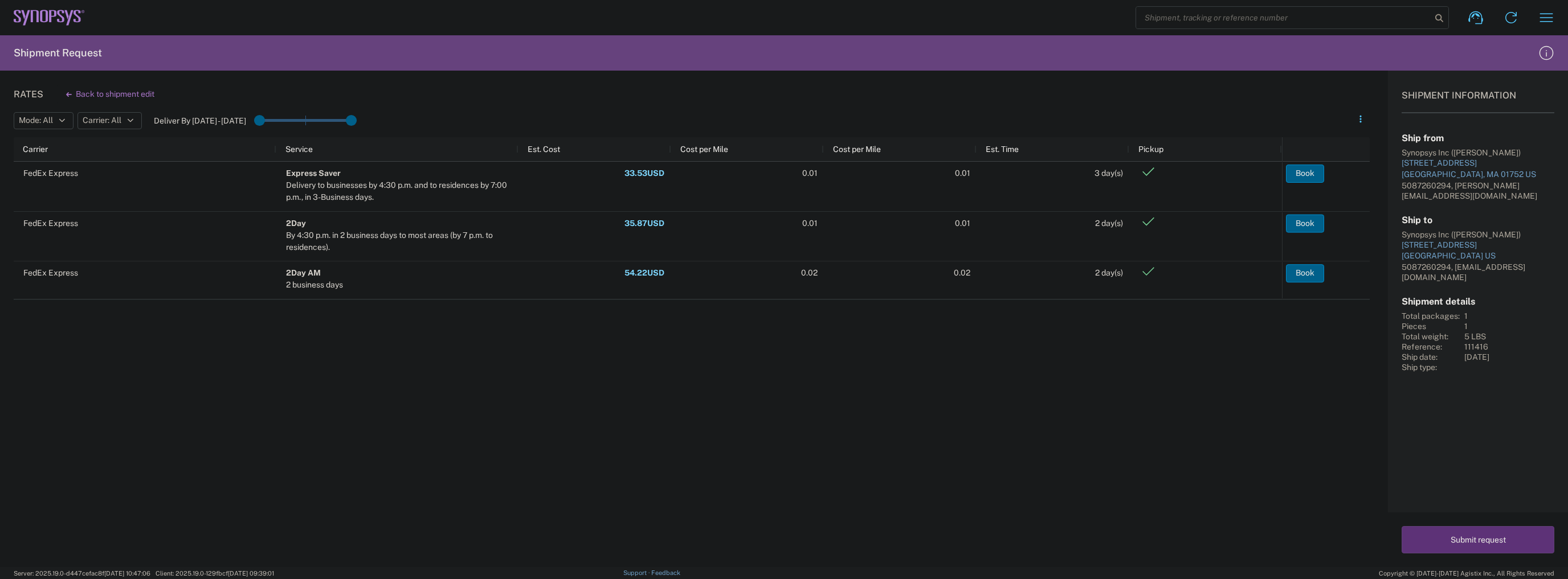
click at [1445, 530] on button "Submit request" at bounding box center [1479, 539] width 153 height 27
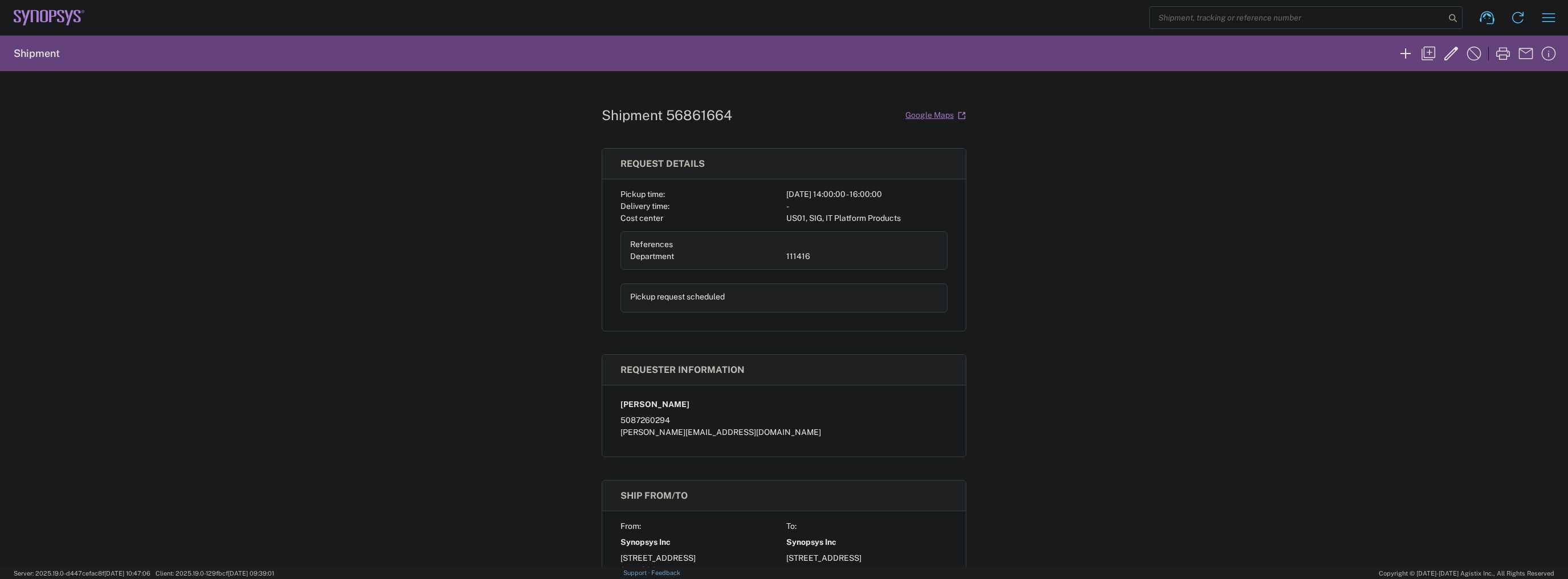
click at [682, 118] on h1 "Shipment 56861664" at bounding box center [667, 115] width 130 height 17
copy h1 "56861664"
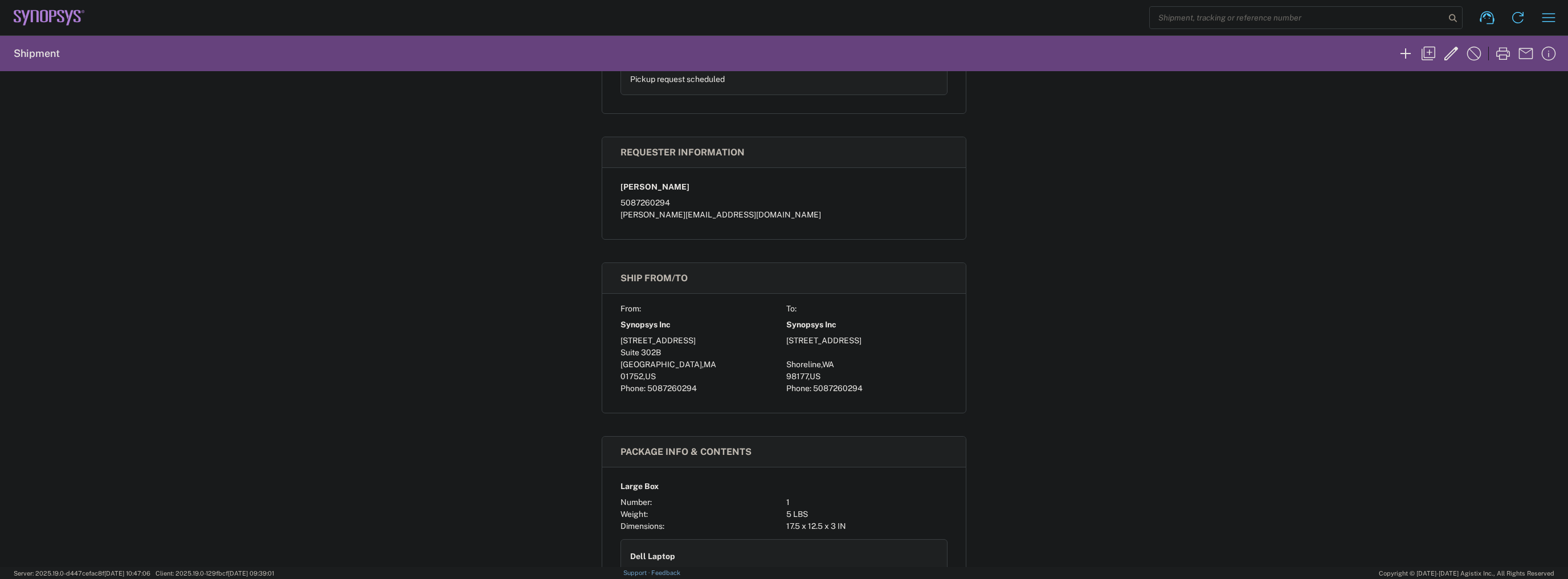
scroll to position [51, 0]
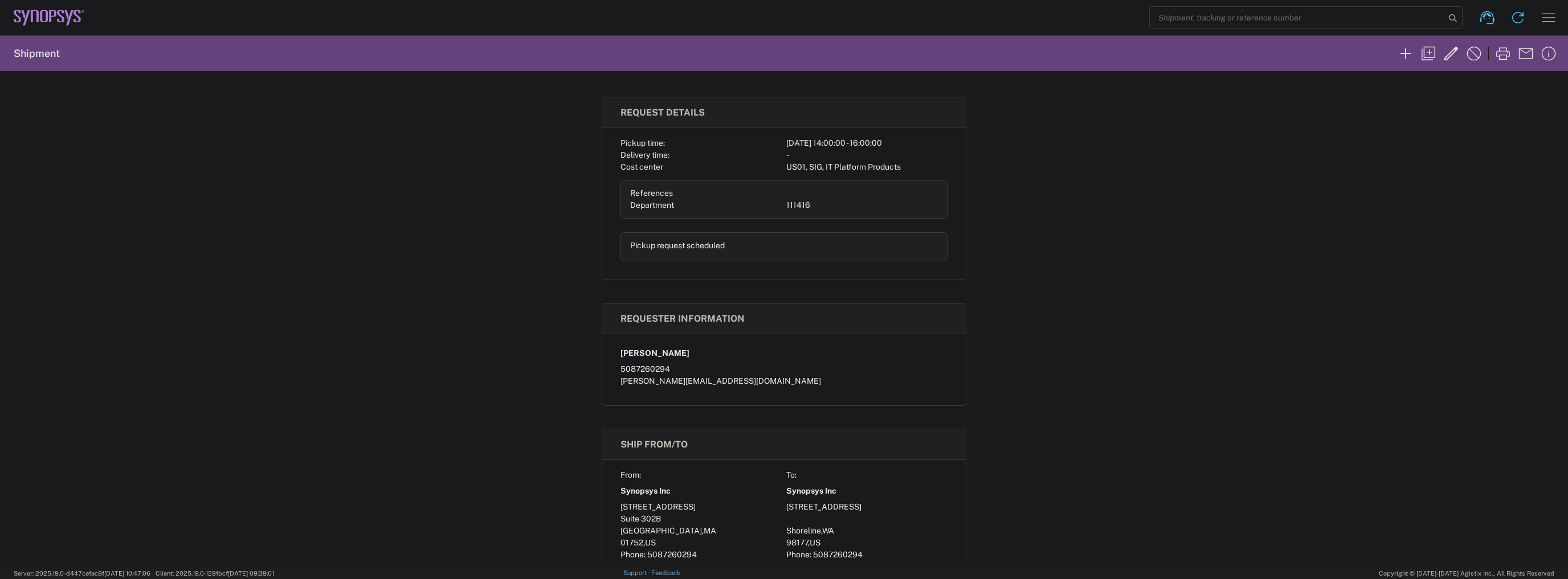
click at [522, 266] on div "Shipment 56861664 Google Maps Request details Pickup time: [DATE] 14:00:00 - 16…" at bounding box center [784, 318] width 1568 height 496
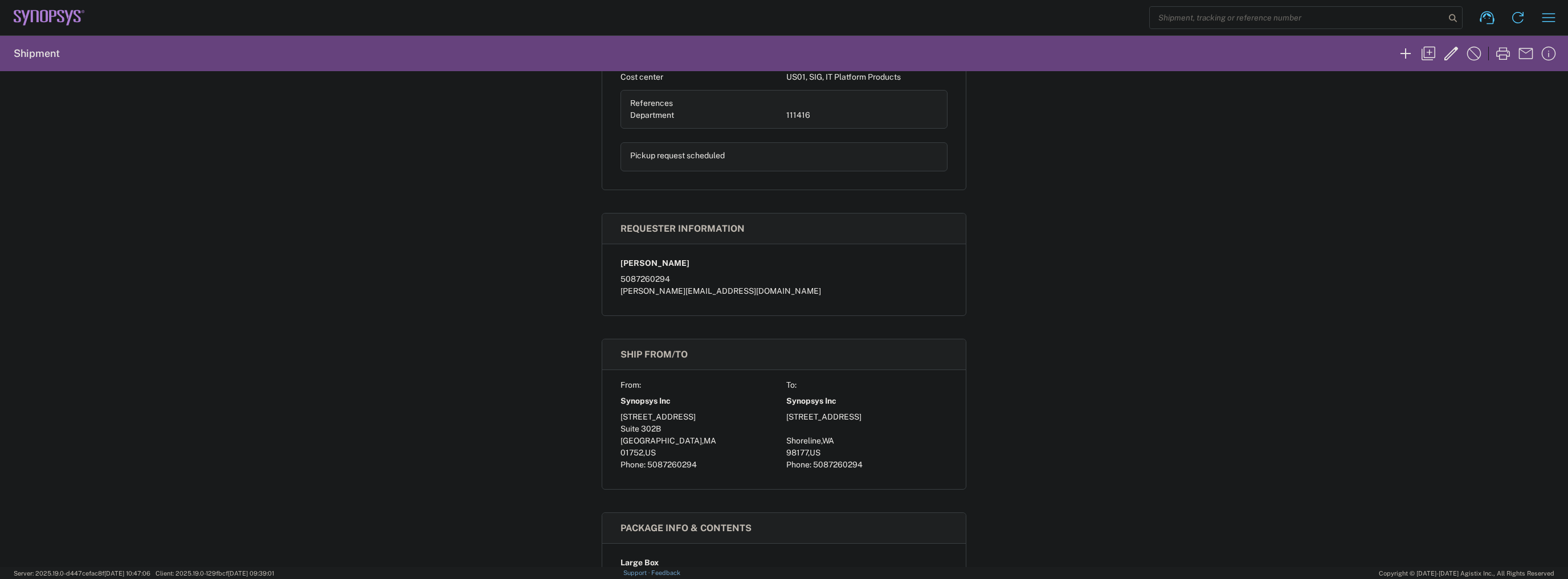
scroll to position [319, 0]
